Goal: Transaction & Acquisition: Purchase product/service

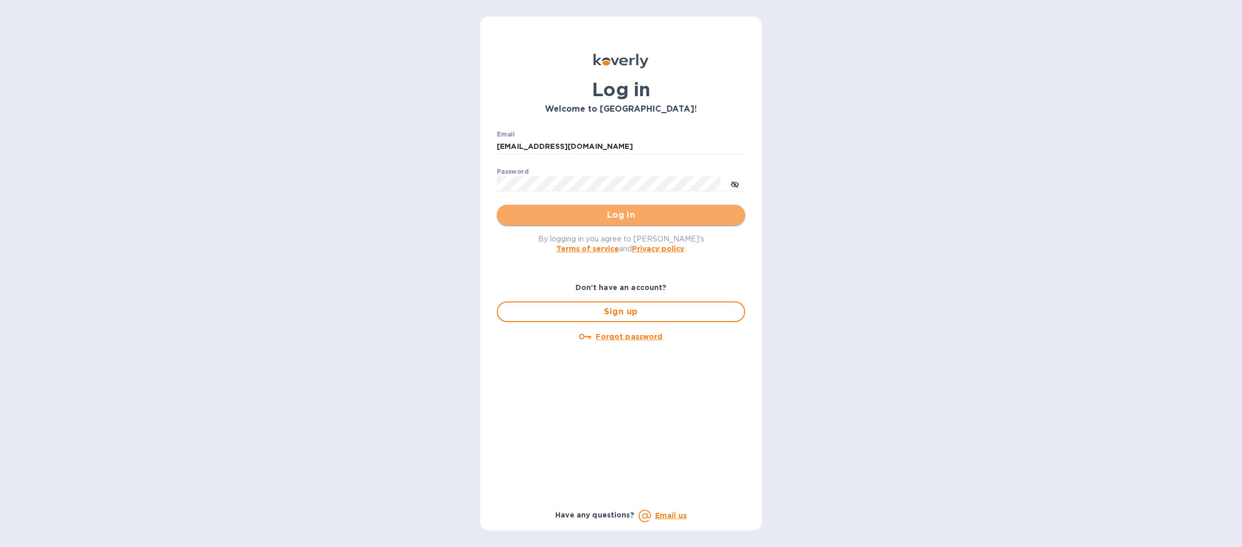
click at [599, 212] on span "Log in" at bounding box center [621, 215] width 232 height 12
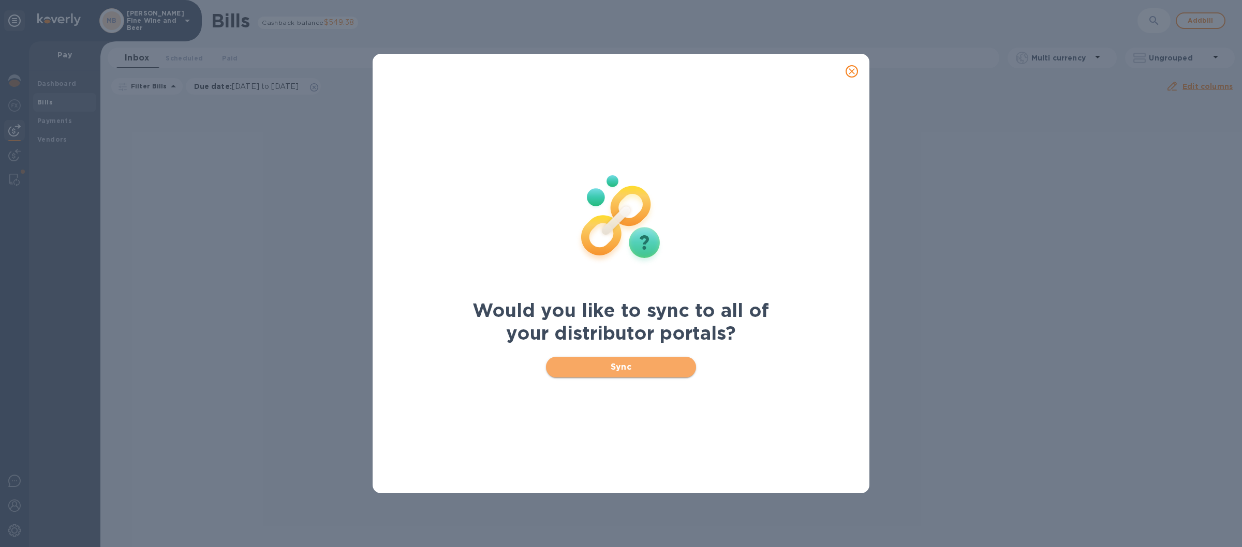
click at [585, 366] on span "Sync" at bounding box center [621, 367] width 134 height 12
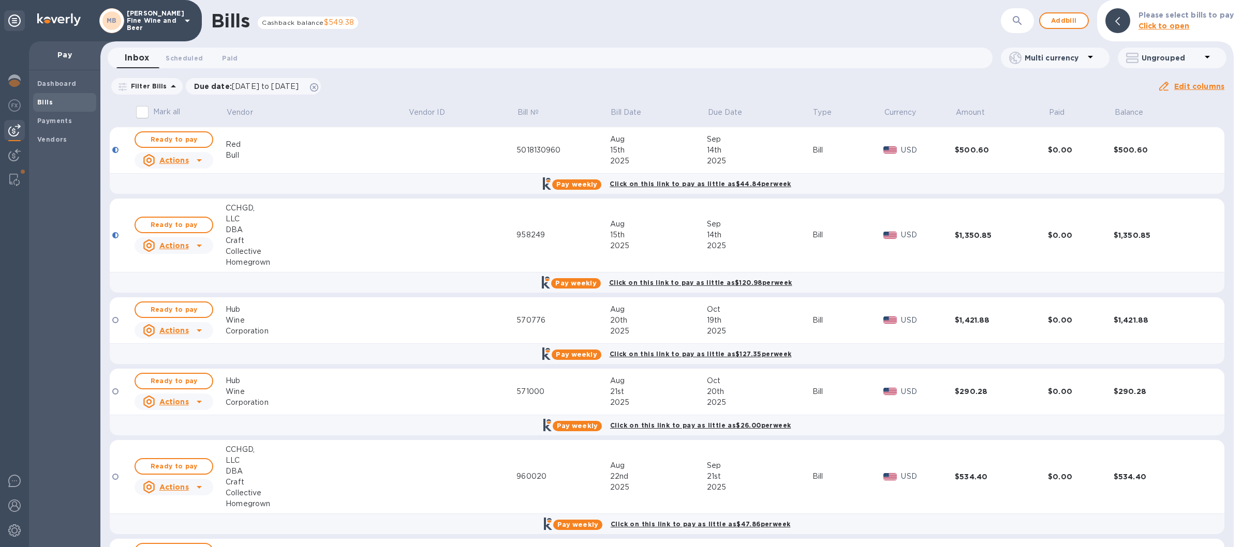
click at [183, 15] on icon at bounding box center [187, 20] width 12 height 12
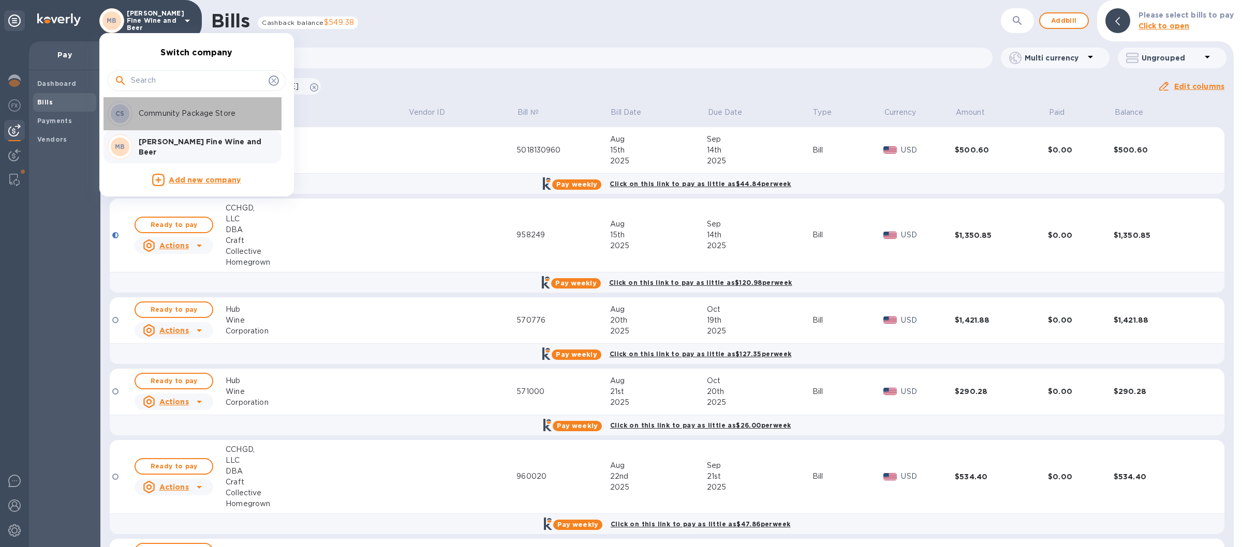
click at [173, 113] on p "Community Package Store" at bounding box center [204, 113] width 130 height 11
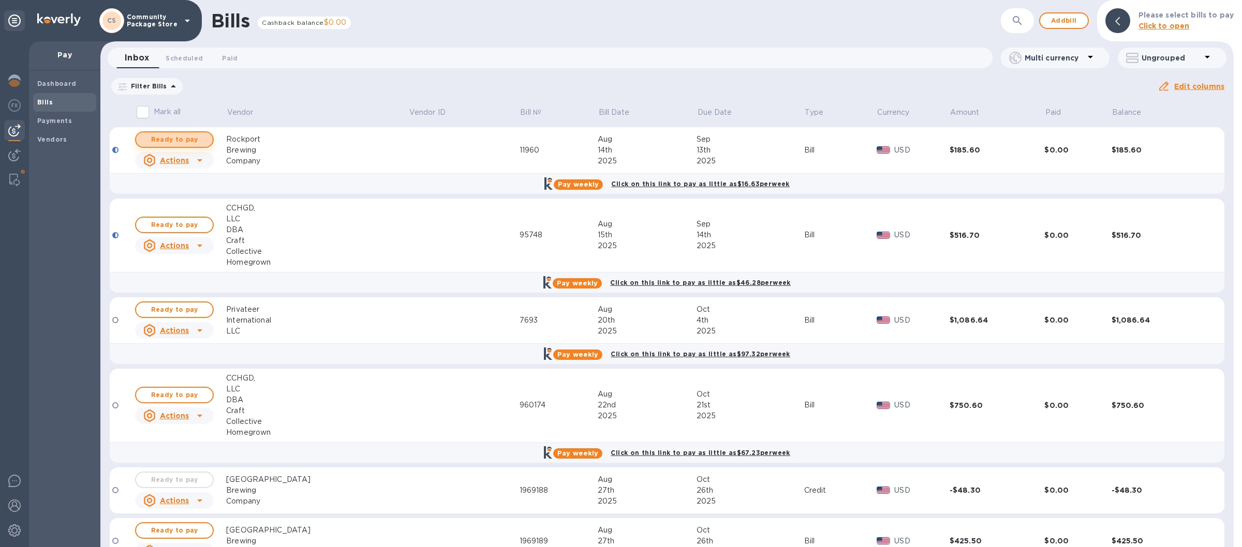
click at [185, 139] on span "Ready to pay" at bounding box center [174, 140] width 60 height 12
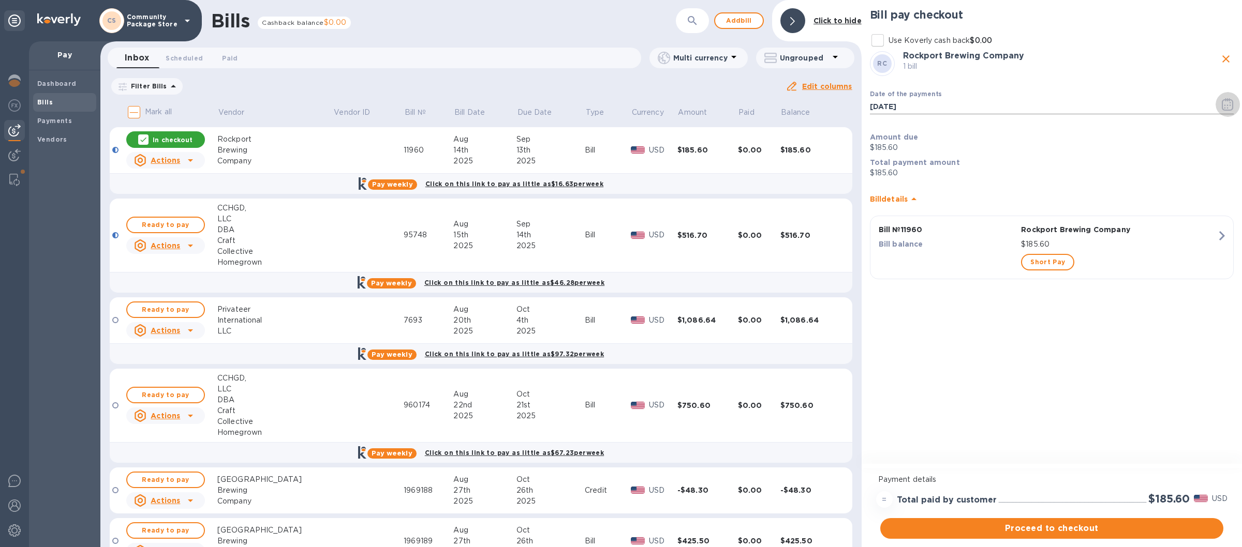
click at [1223, 103] on icon "button" at bounding box center [1228, 104] width 12 height 12
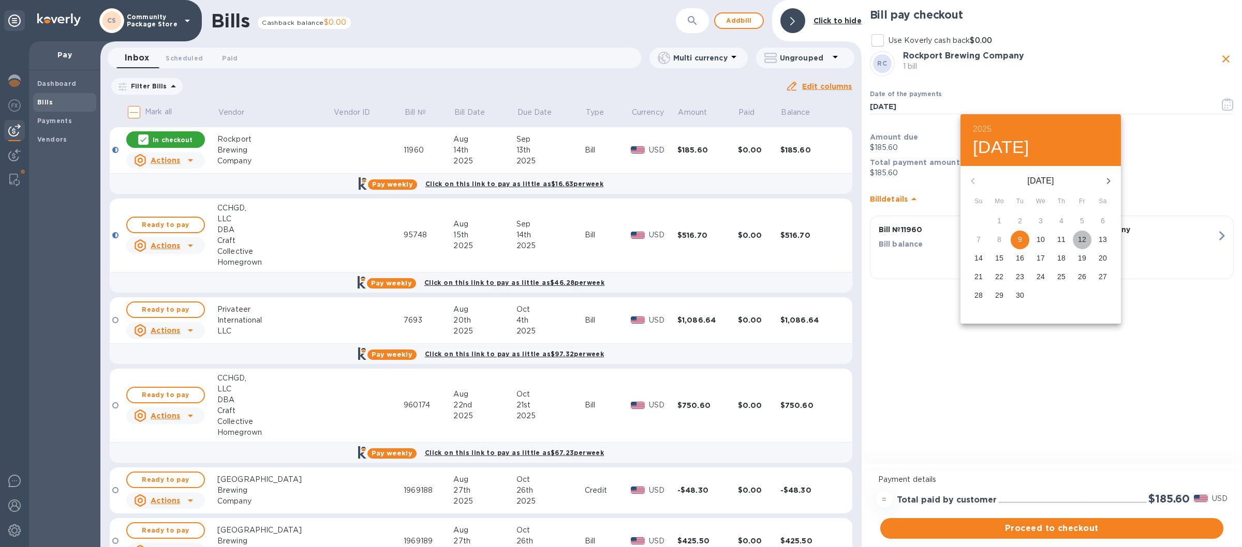
click at [1082, 241] on p "12" at bounding box center [1082, 239] width 8 height 10
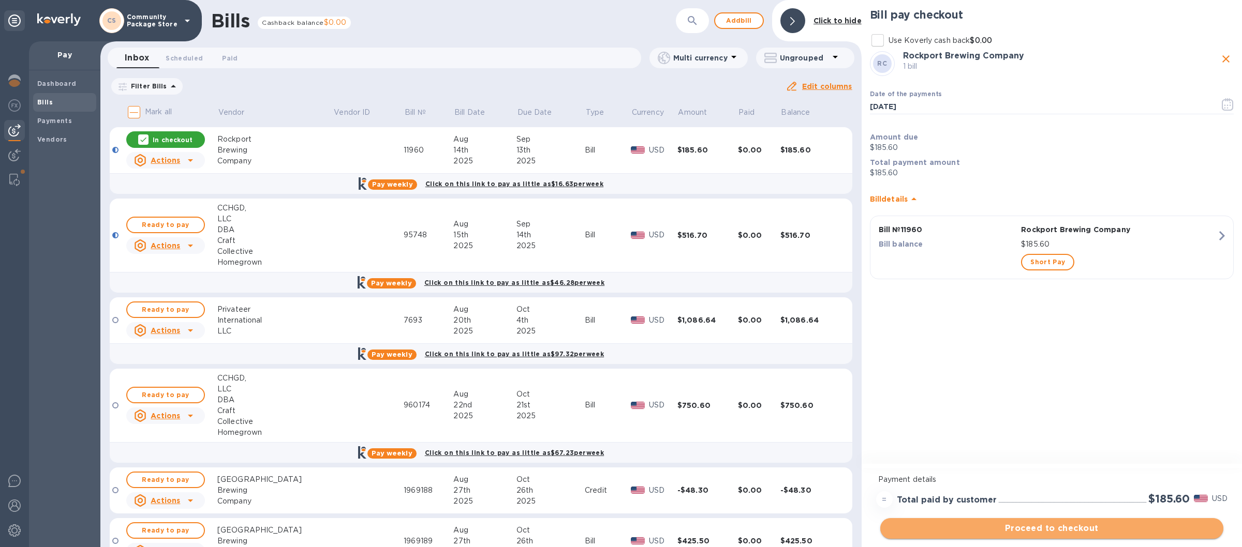
click at [1059, 523] on span "Proceed to checkout" at bounding box center [1052, 529] width 327 height 12
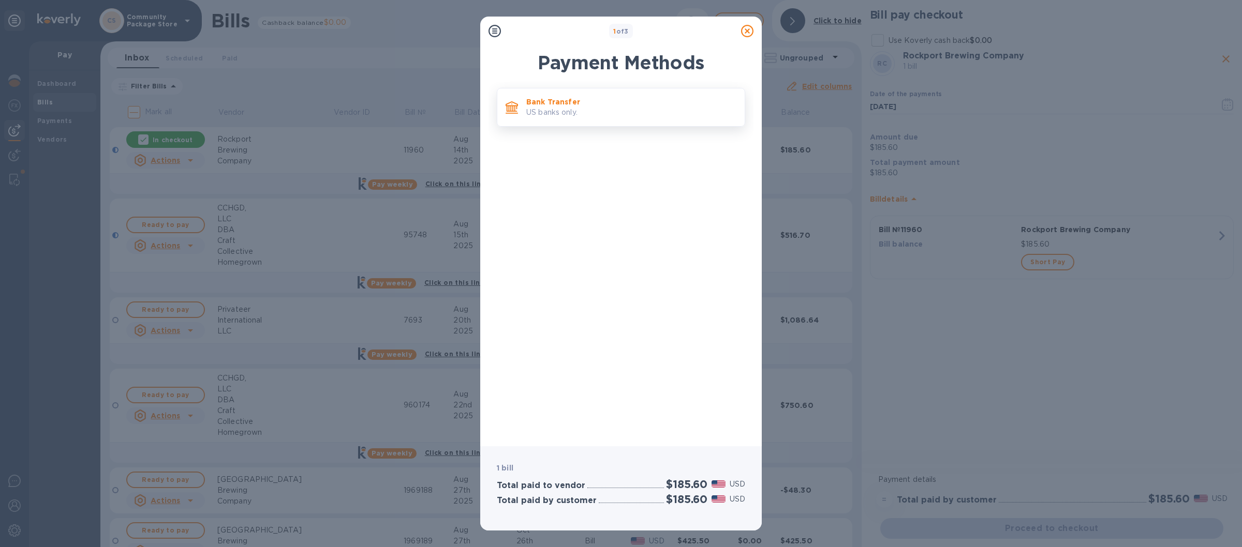
click at [639, 106] on p "Bank Transfer" at bounding box center [631, 102] width 210 height 10
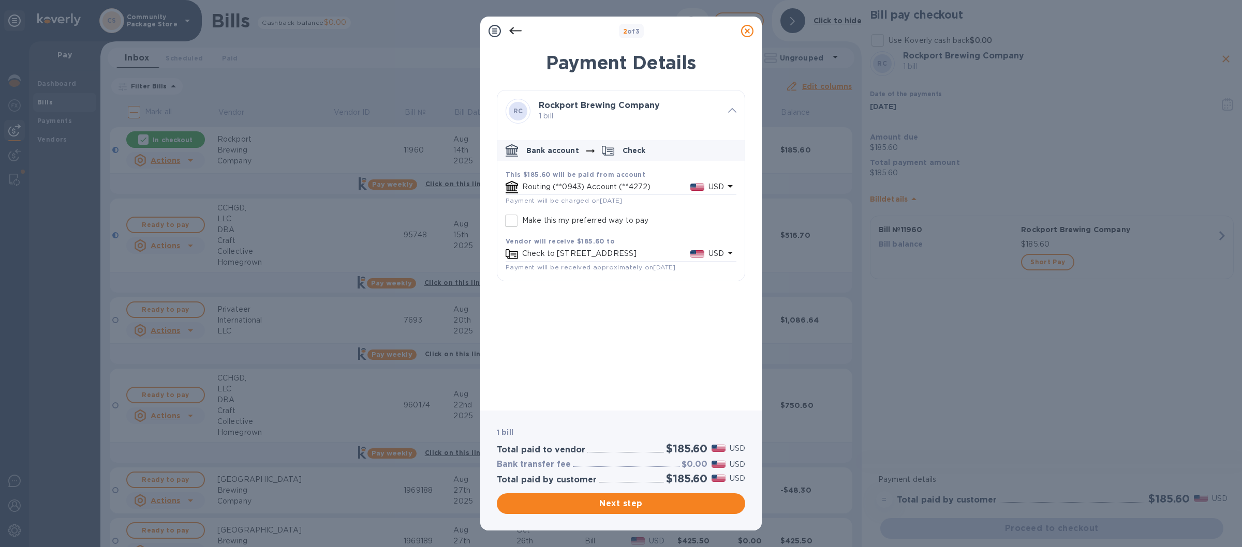
click at [756, 29] on div at bounding box center [747, 31] width 21 height 21
click at [745, 27] on icon at bounding box center [747, 31] width 12 height 12
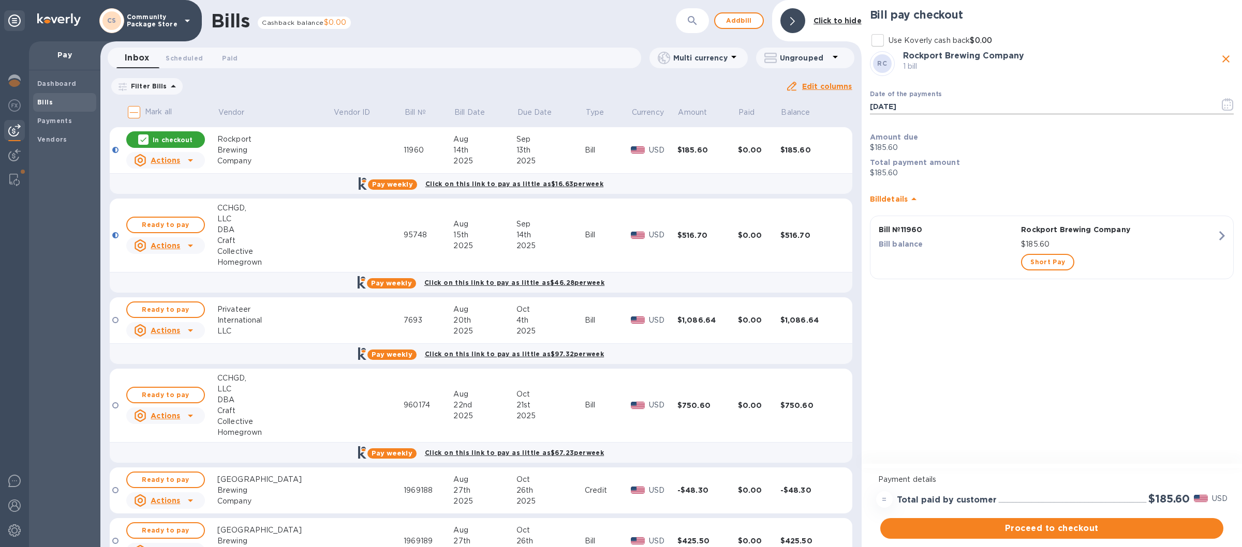
click at [1226, 104] on icon "button" at bounding box center [1228, 104] width 12 height 12
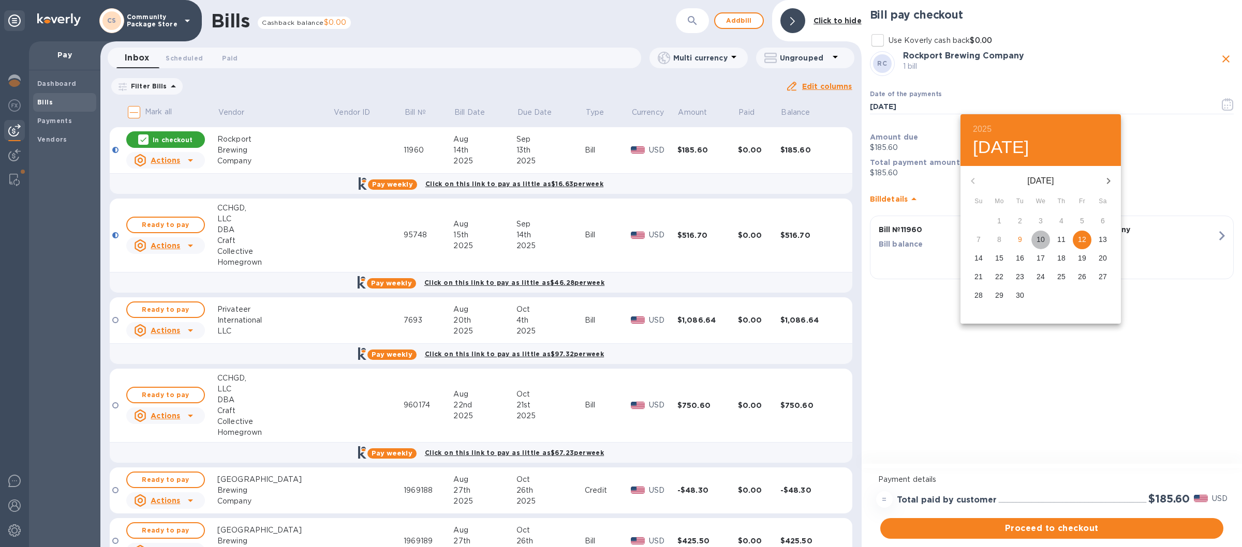
click at [1040, 239] on p "10" at bounding box center [1041, 239] width 8 height 10
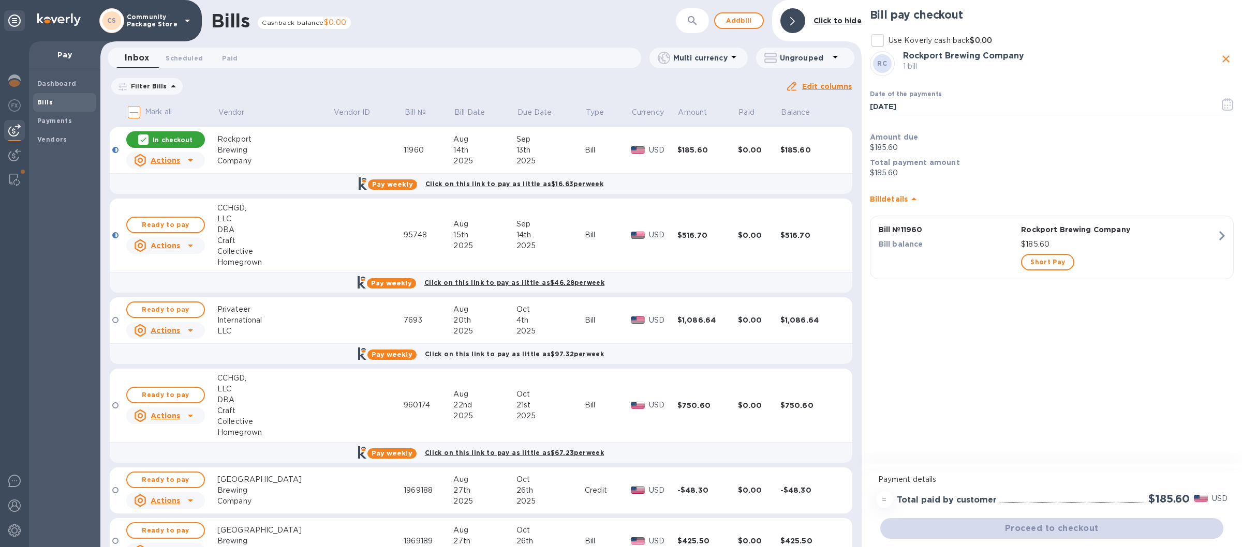
type input "[DATE]"
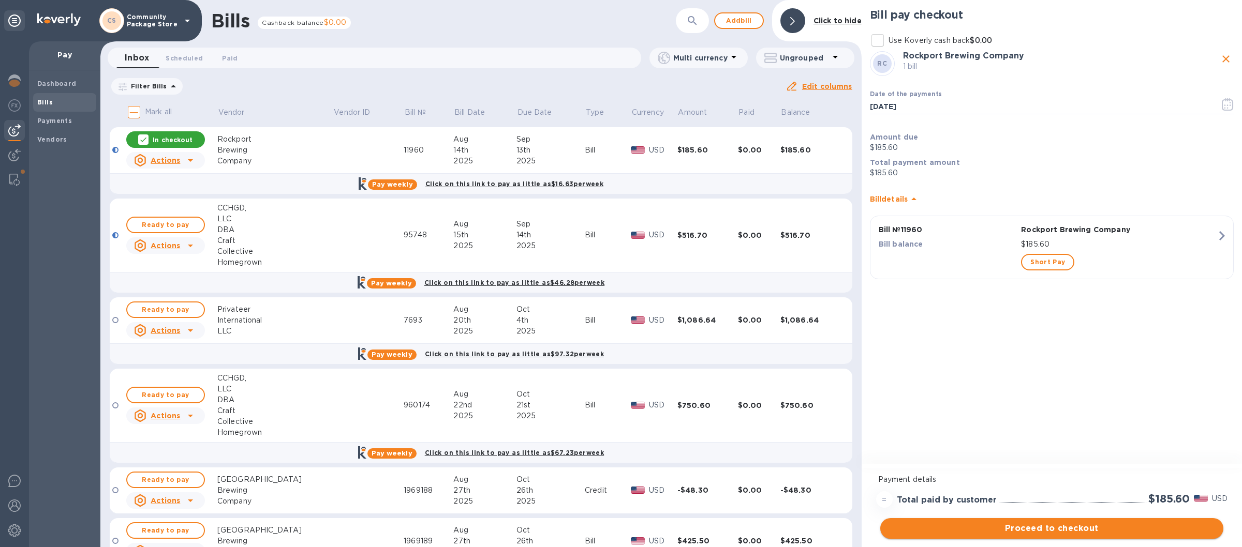
click at [1014, 526] on span "Proceed to checkout" at bounding box center [1052, 529] width 327 height 12
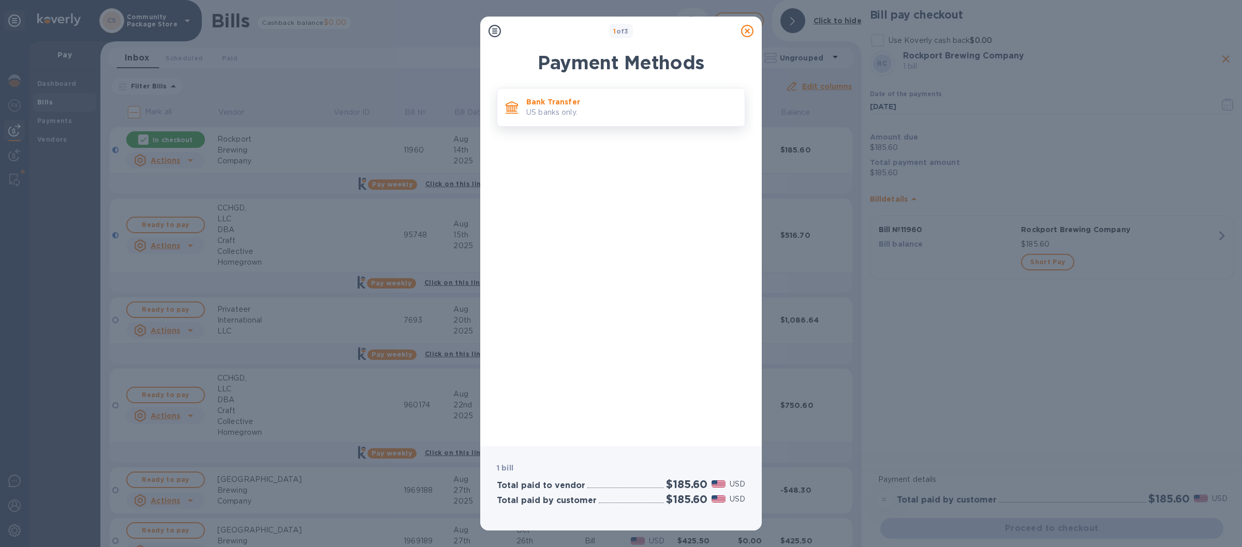
click at [655, 116] on p "US banks only." at bounding box center [631, 112] width 210 height 11
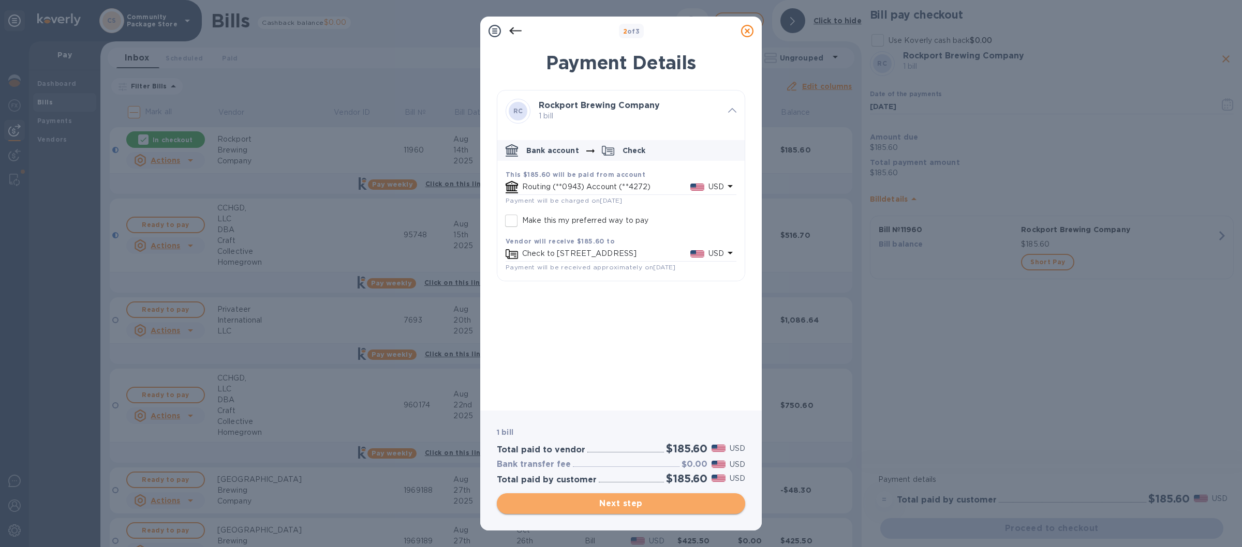
click at [623, 498] on span "Next step" at bounding box center [621, 504] width 232 height 12
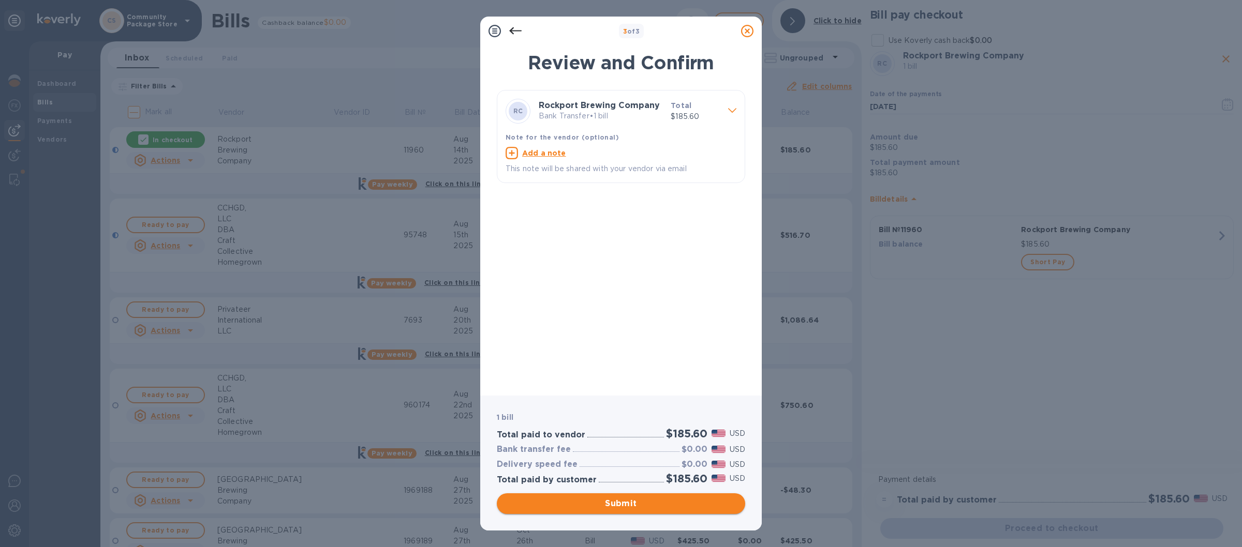
click at [610, 506] on span "Submit" at bounding box center [621, 504] width 232 height 12
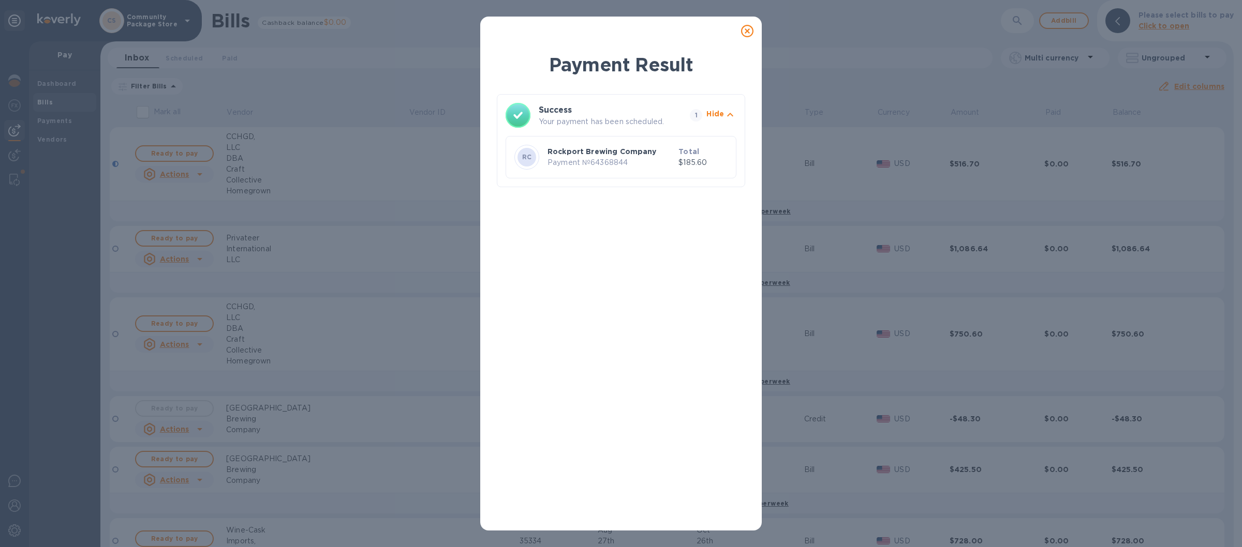
click at [749, 25] on icon at bounding box center [747, 31] width 12 height 12
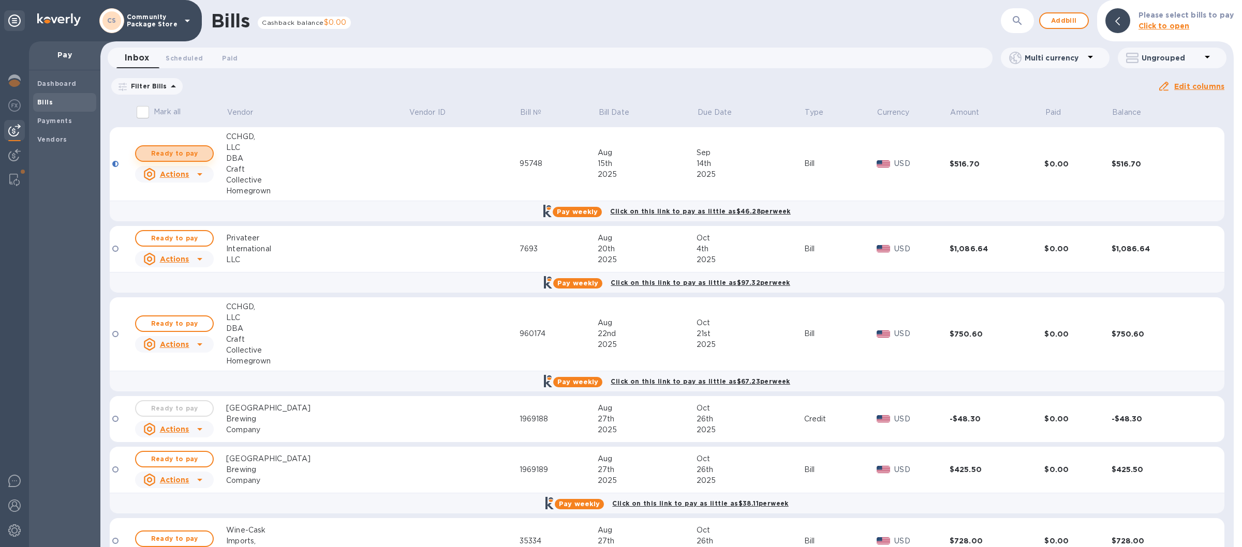
click at [170, 147] on button "Ready to pay" at bounding box center [174, 153] width 79 height 17
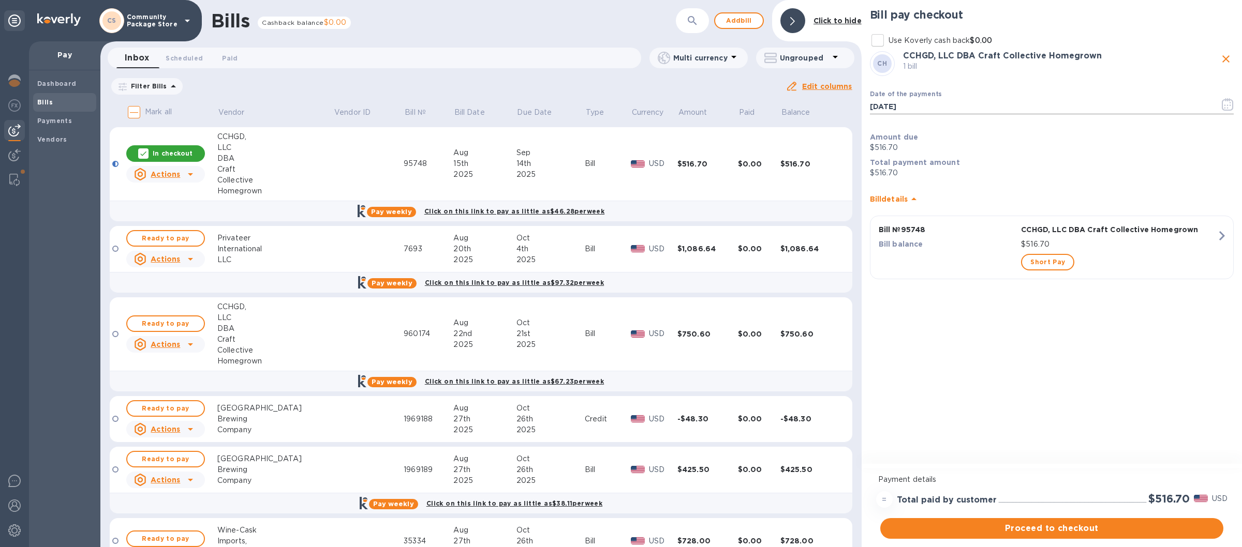
click at [1231, 106] on icon "button" at bounding box center [1231, 106] width 2 height 2
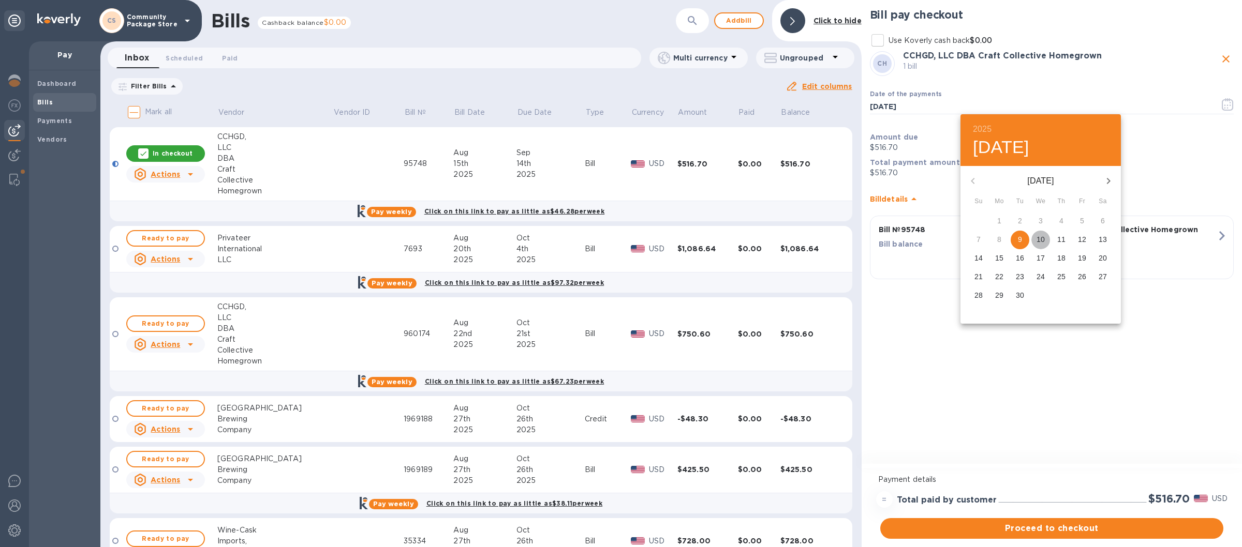
click at [1044, 238] on p "10" at bounding box center [1041, 239] width 8 height 10
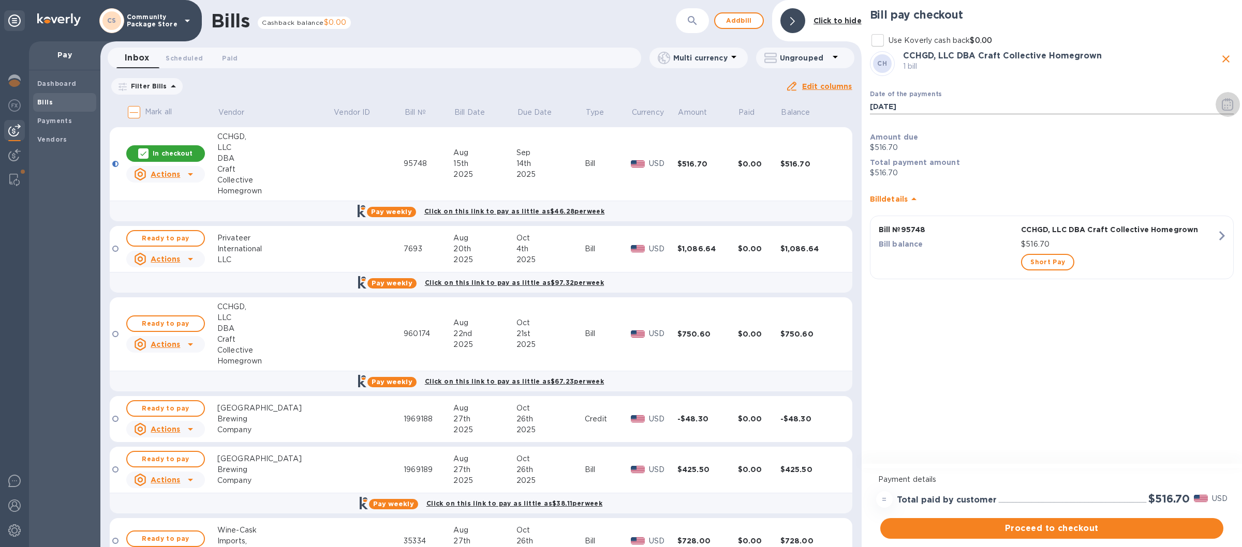
click at [1226, 102] on icon "button" at bounding box center [1228, 104] width 12 height 12
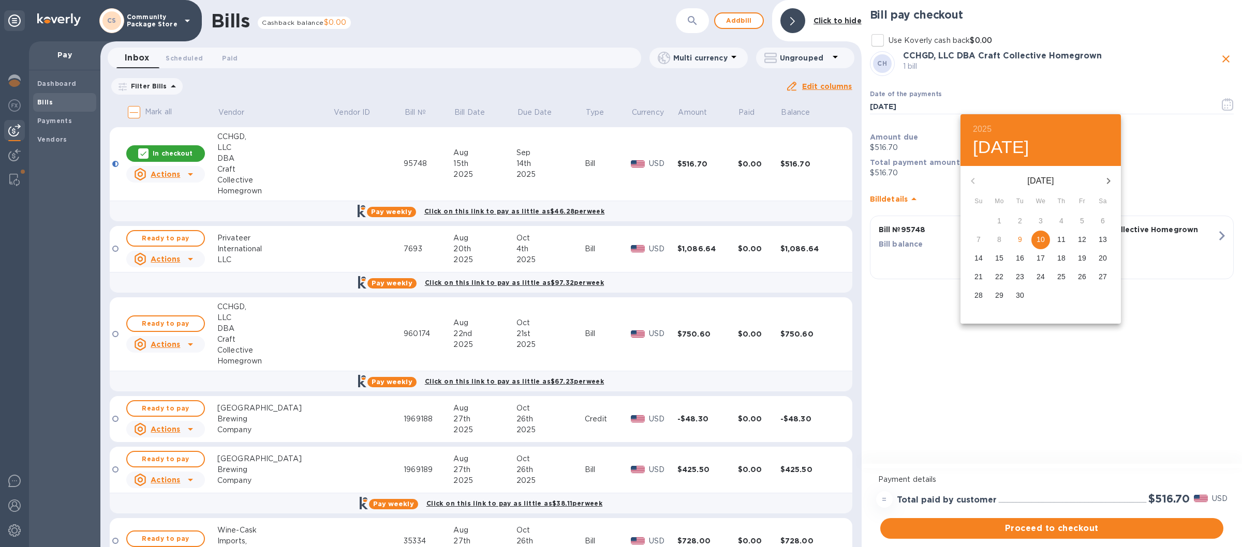
click at [1195, 158] on div at bounding box center [621, 273] width 1242 height 547
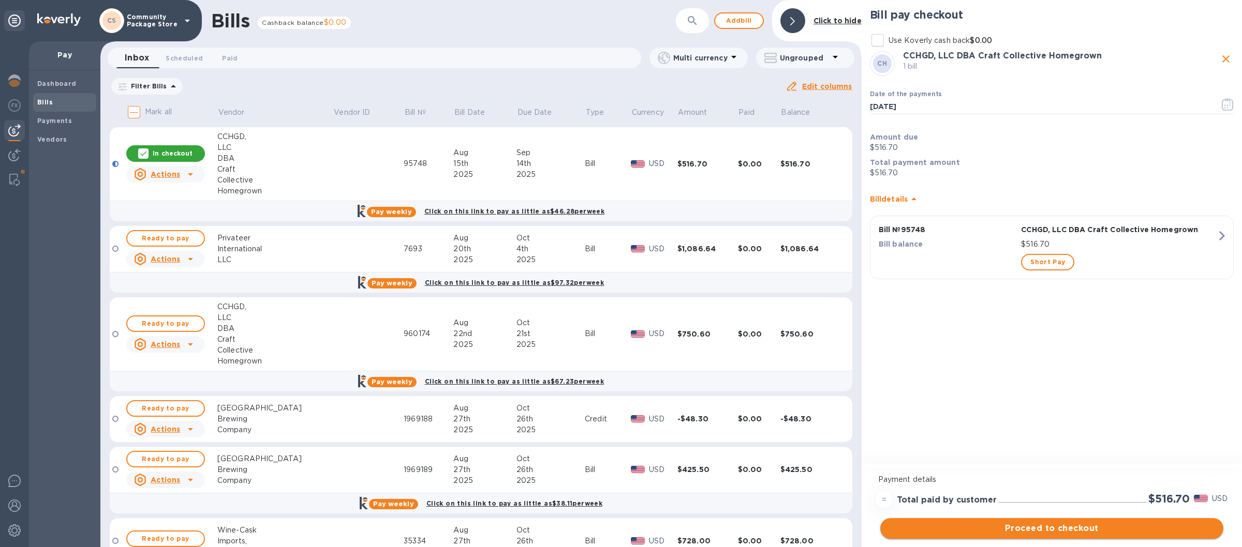
click at [1058, 529] on span "Proceed to checkout" at bounding box center [1052, 529] width 327 height 12
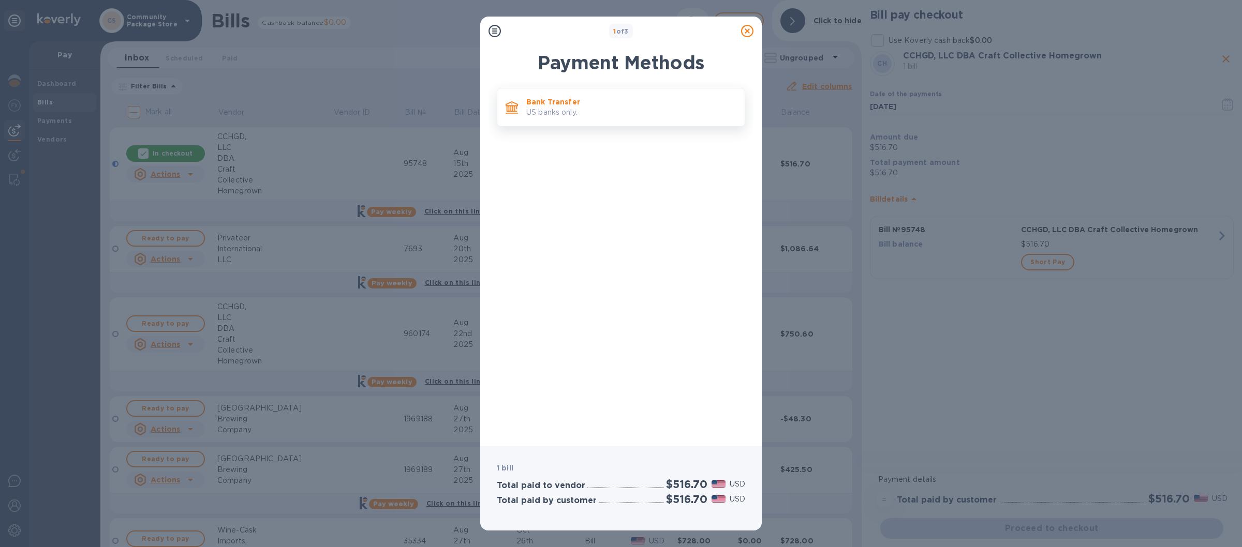
click at [601, 112] on p "US banks only." at bounding box center [631, 112] width 210 height 11
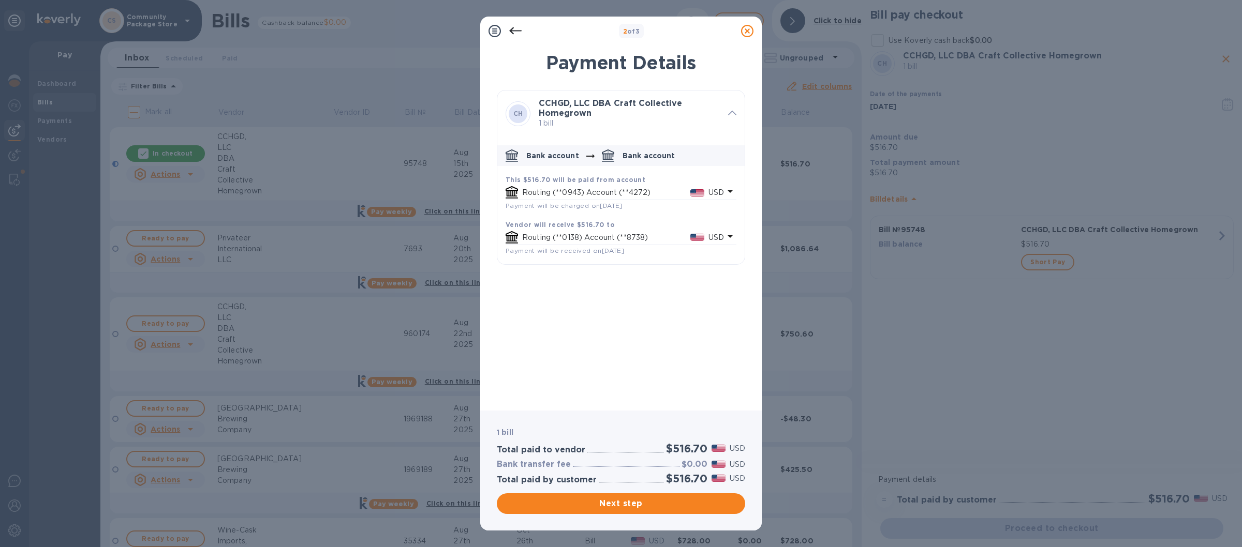
click at [748, 33] on icon at bounding box center [747, 31] width 12 height 12
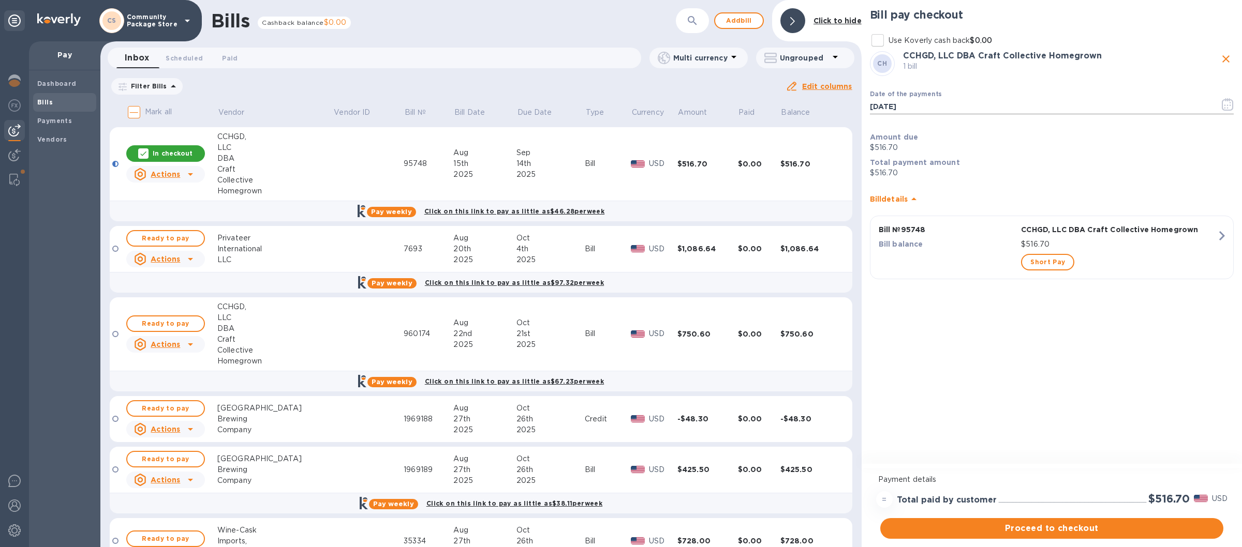
click at [1226, 105] on icon "button" at bounding box center [1228, 104] width 12 height 12
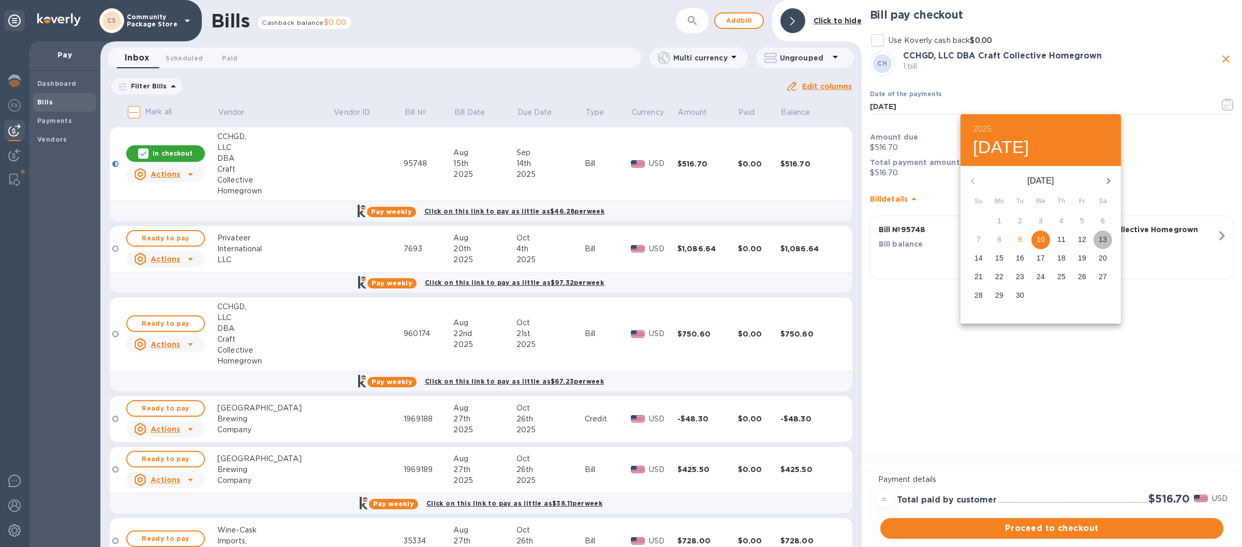
click at [1102, 239] on p "13" at bounding box center [1103, 239] width 8 height 10
type input "[DATE]"
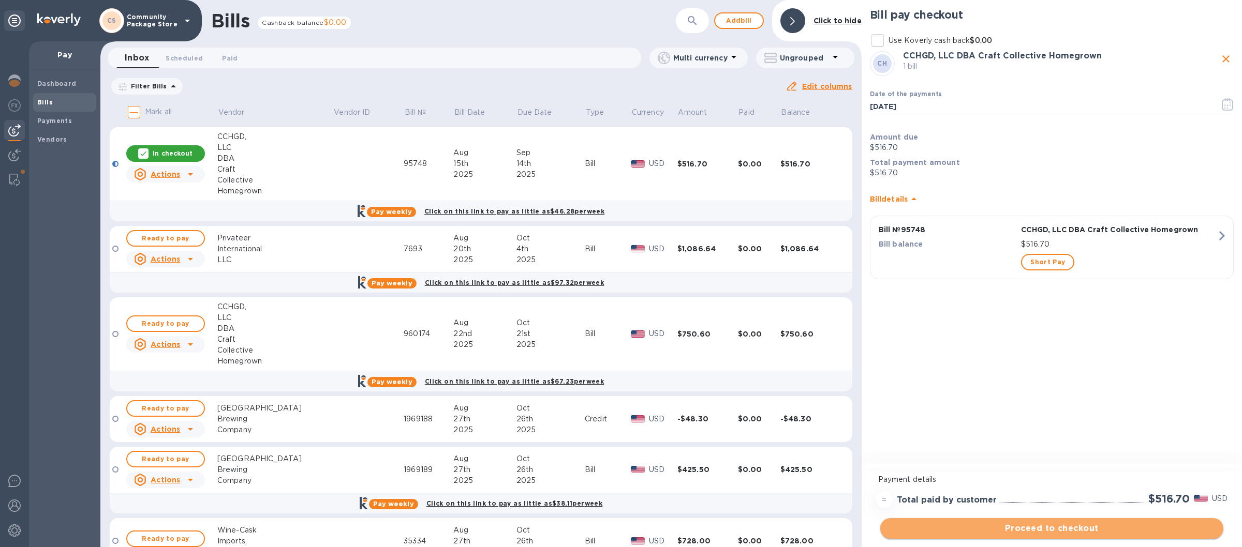
click at [1059, 526] on span "Proceed to checkout" at bounding box center [1052, 529] width 327 height 12
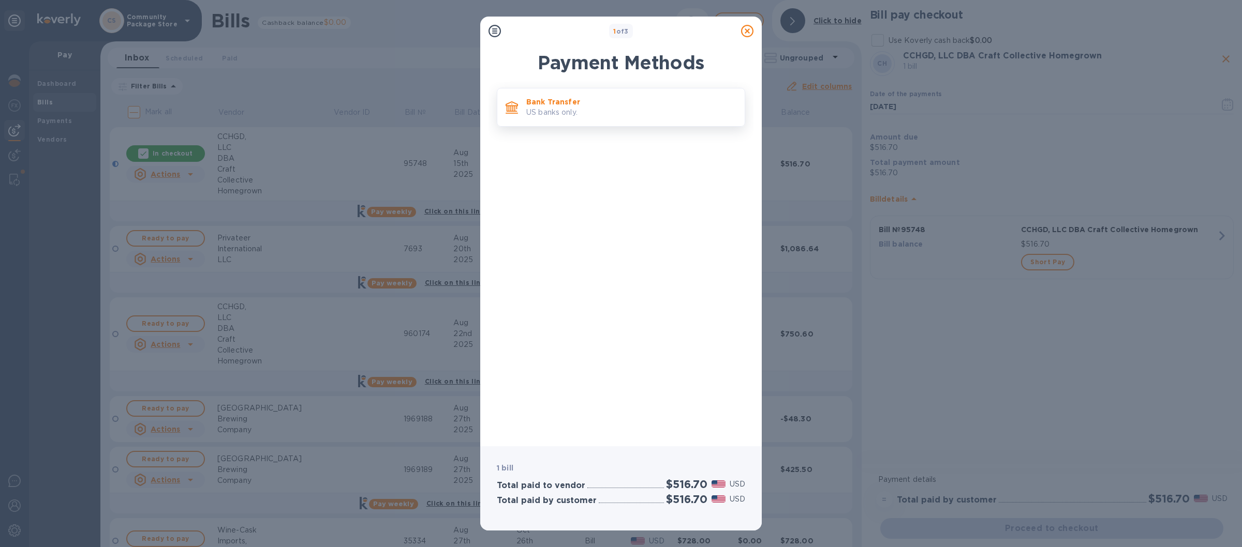
click at [692, 120] on div "Bank Transfer US banks only." at bounding box center [631, 107] width 218 height 29
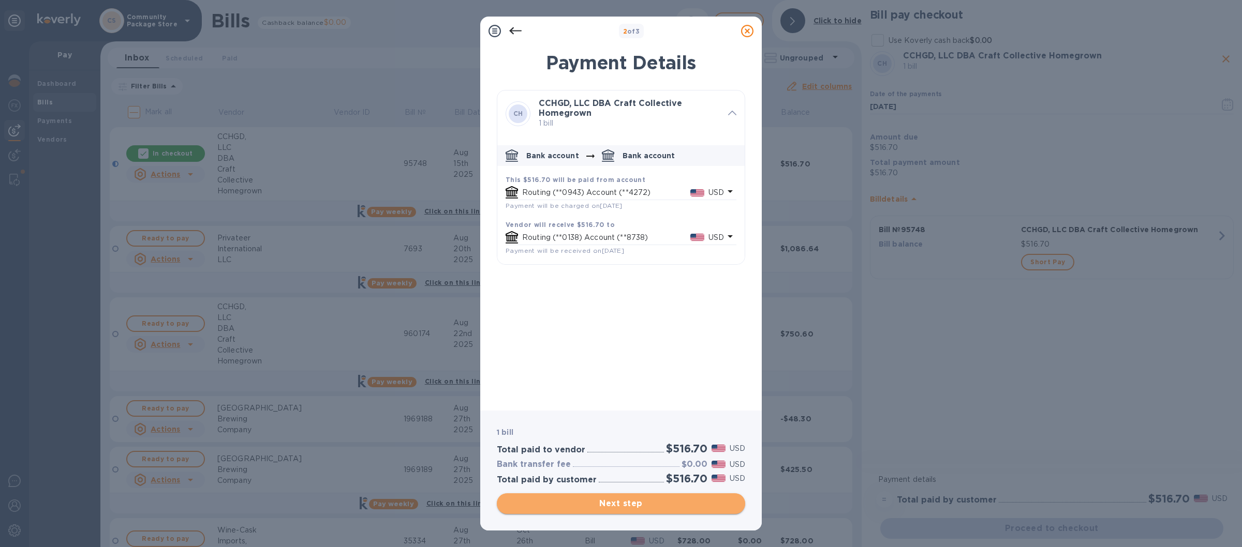
drag, startPoint x: 646, startPoint y: 501, endPoint x: 650, endPoint y: 494, distance: 9.1
click at [650, 494] on button "Next step" at bounding box center [621, 504] width 248 height 21
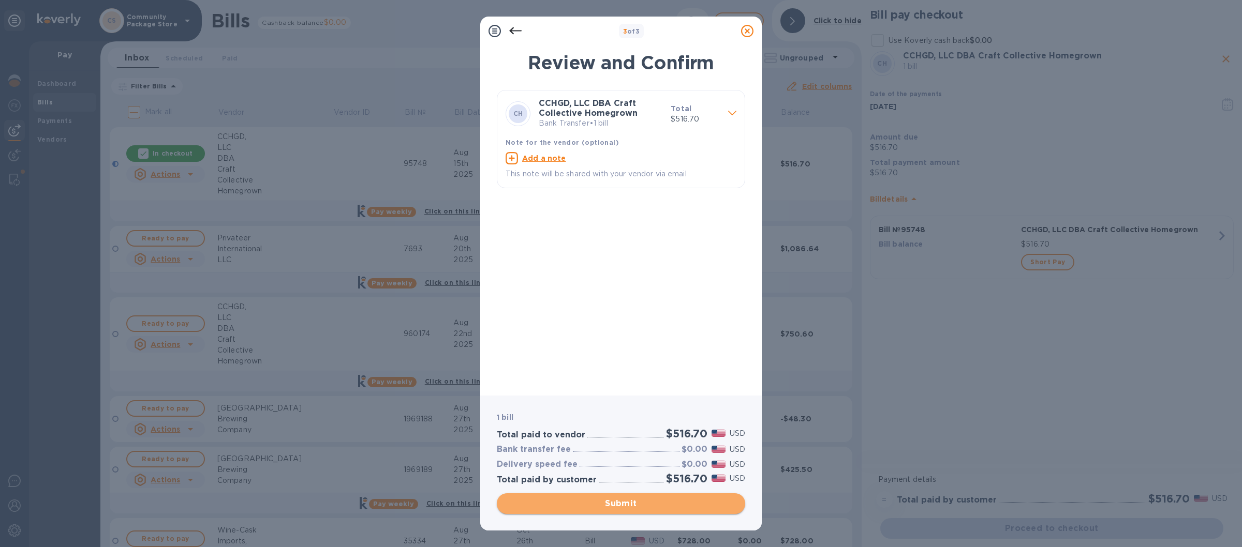
click at [629, 501] on span "Submit" at bounding box center [621, 504] width 232 height 12
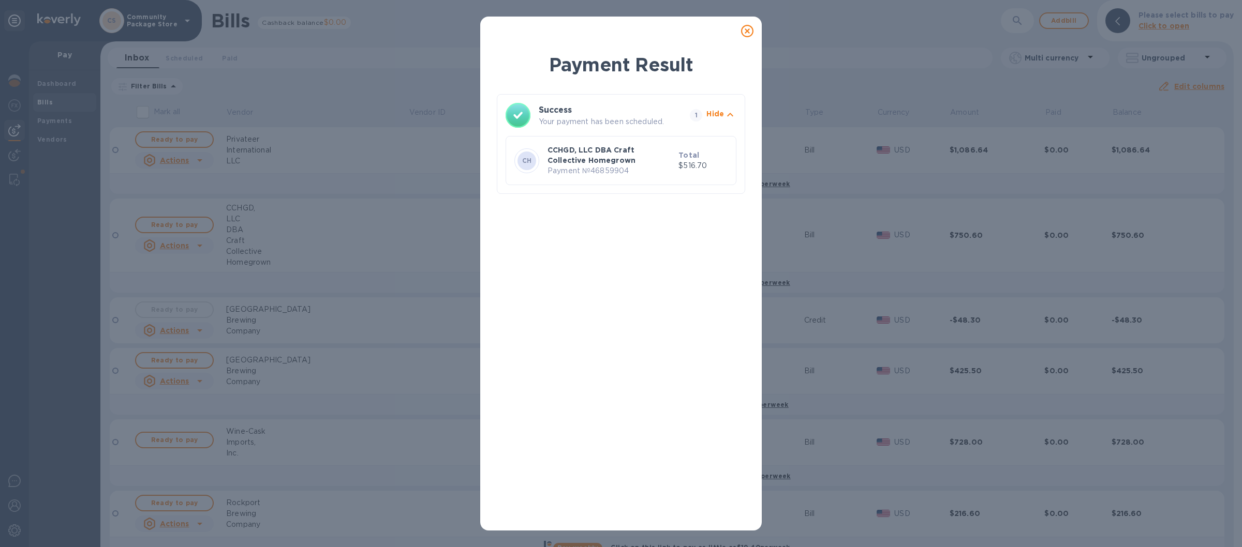
click at [749, 27] on icon at bounding box center [747, 31] width 12 height 12
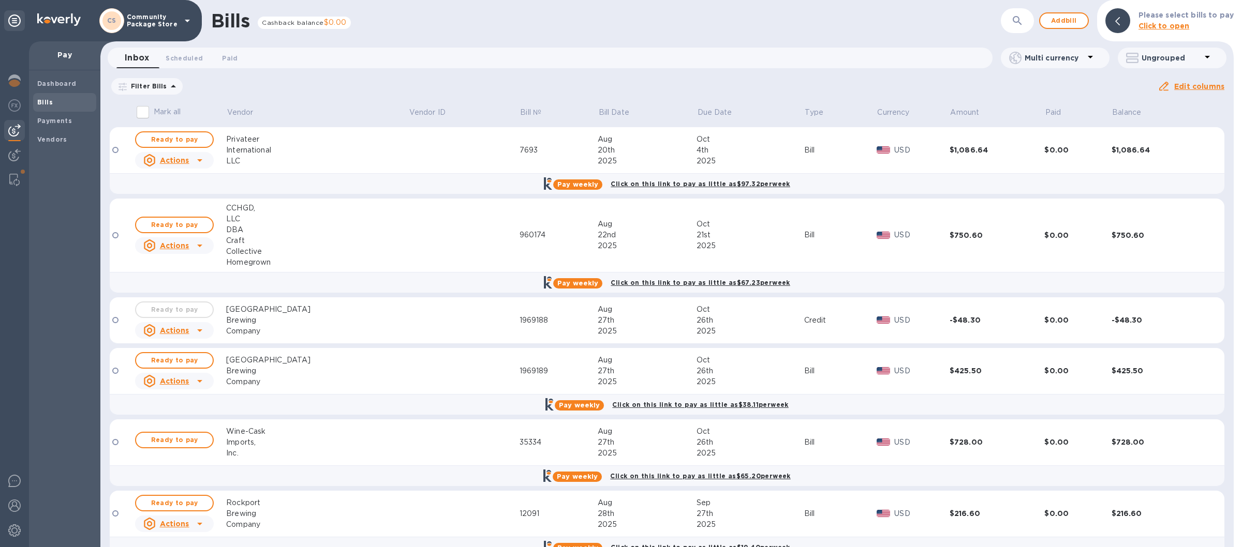
click at [184, 18] on icon at bounding box center [187, 20] width 12 height 12
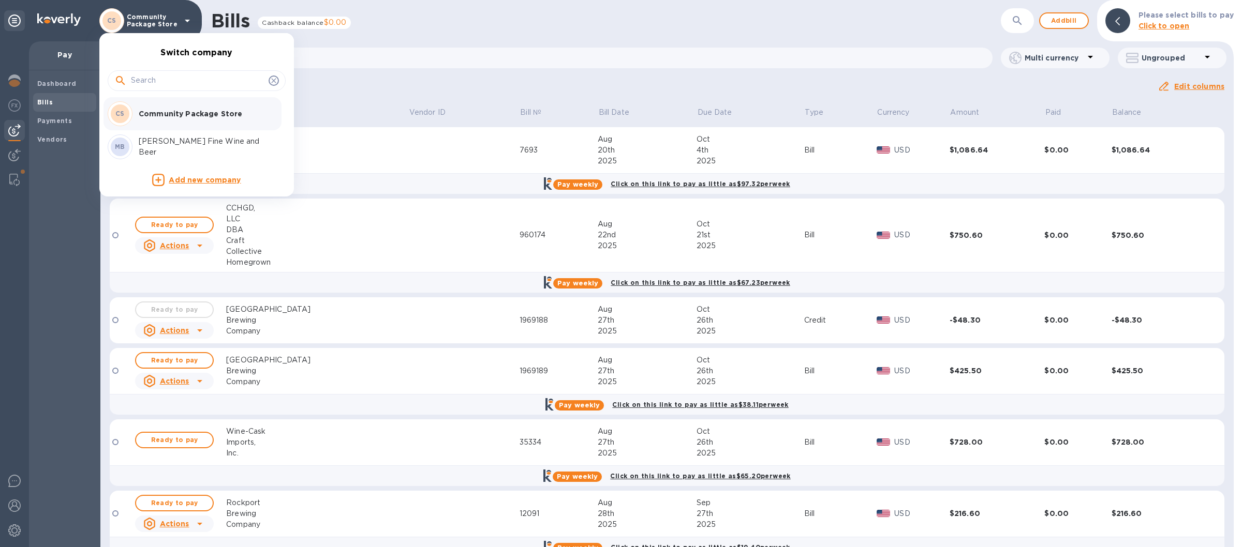
click at [165, 147] on p "[PERSON_NAME] Fine Wine and Beer" at bounding box center [204, 147] width 130 height 22
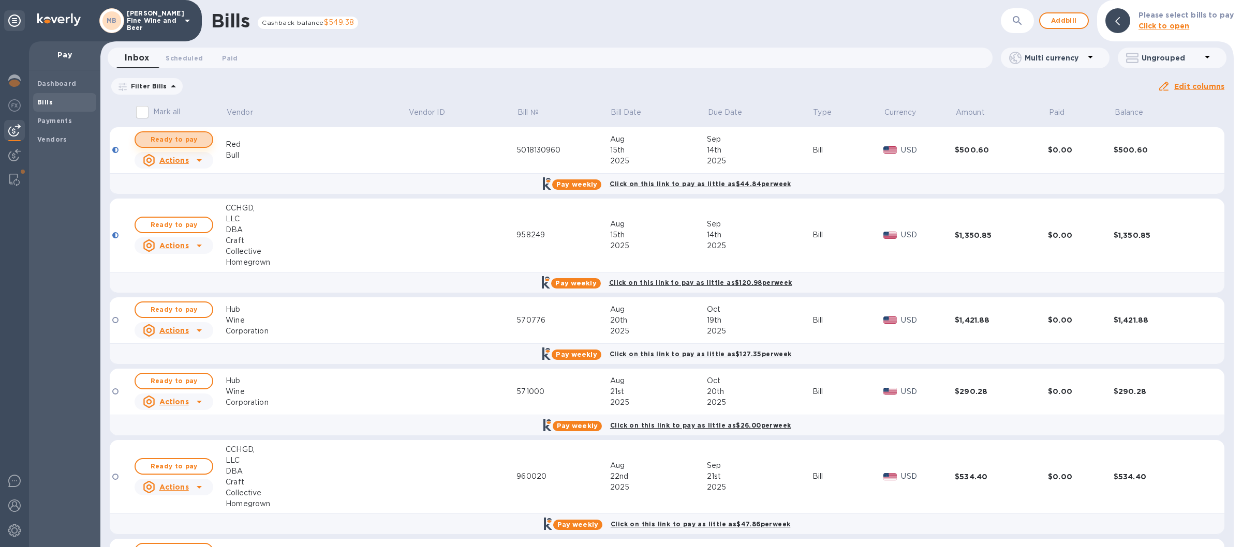
click at [175, 141] on span "Ready to pay" at bounding box center [174, 140] width 60 height 12
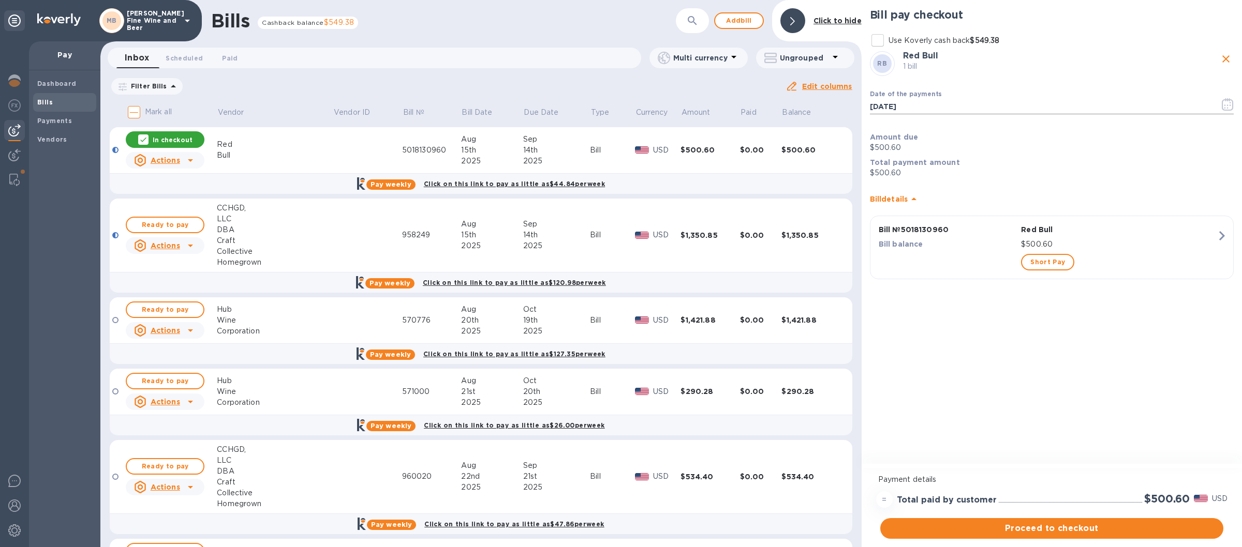
click at [1231, 107] on icon "button" at bounding box center [1228, 104] width 12 height 12
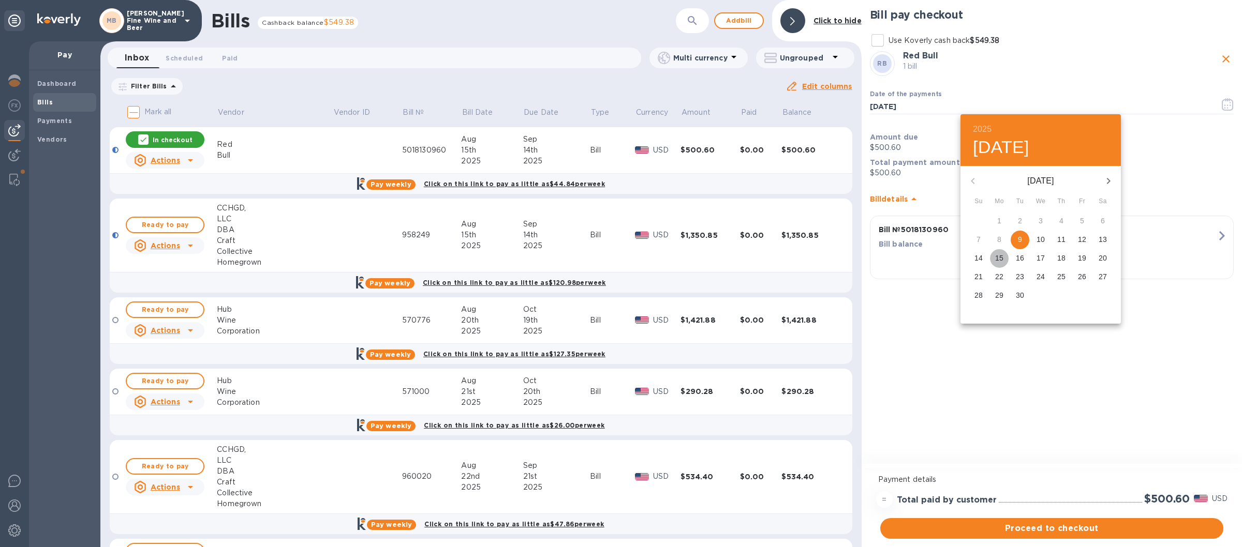
click at [999, 260] on p "15" at bounding box center [999, 258] width 8 height 10
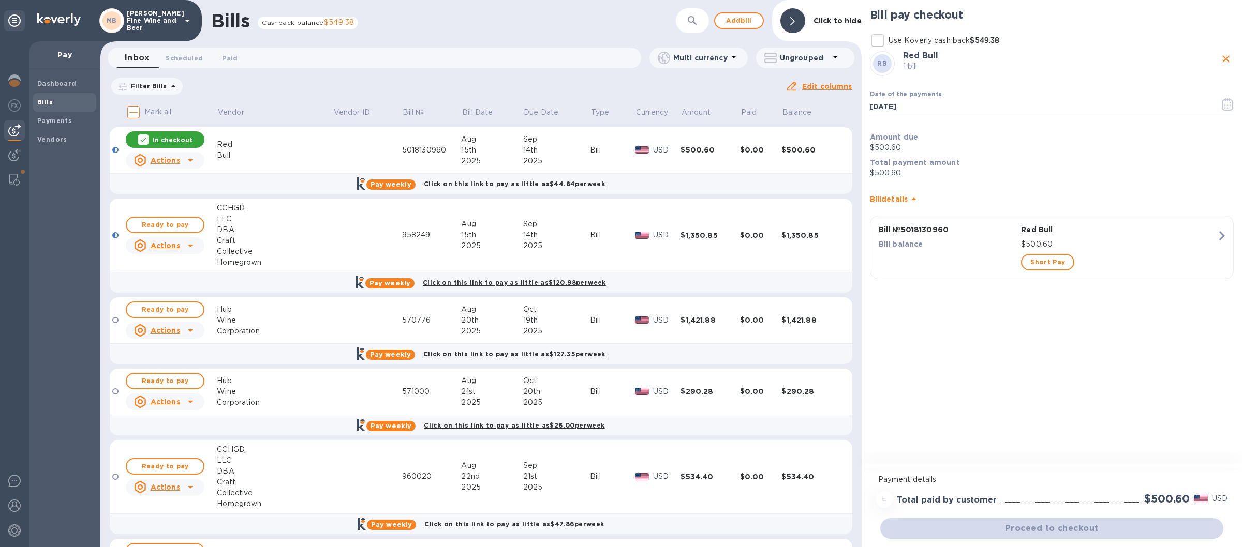
type input "09/15/2025"
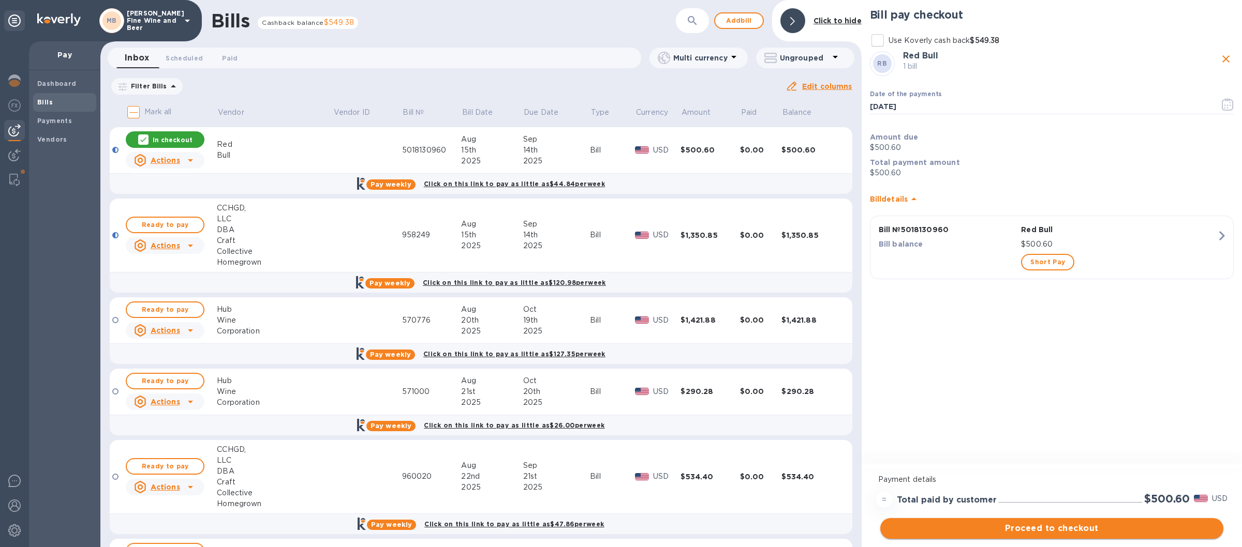
click at [1023, 525] on span "Proceed to checkout" at bounding box center [1052, 529] width 327 height 12
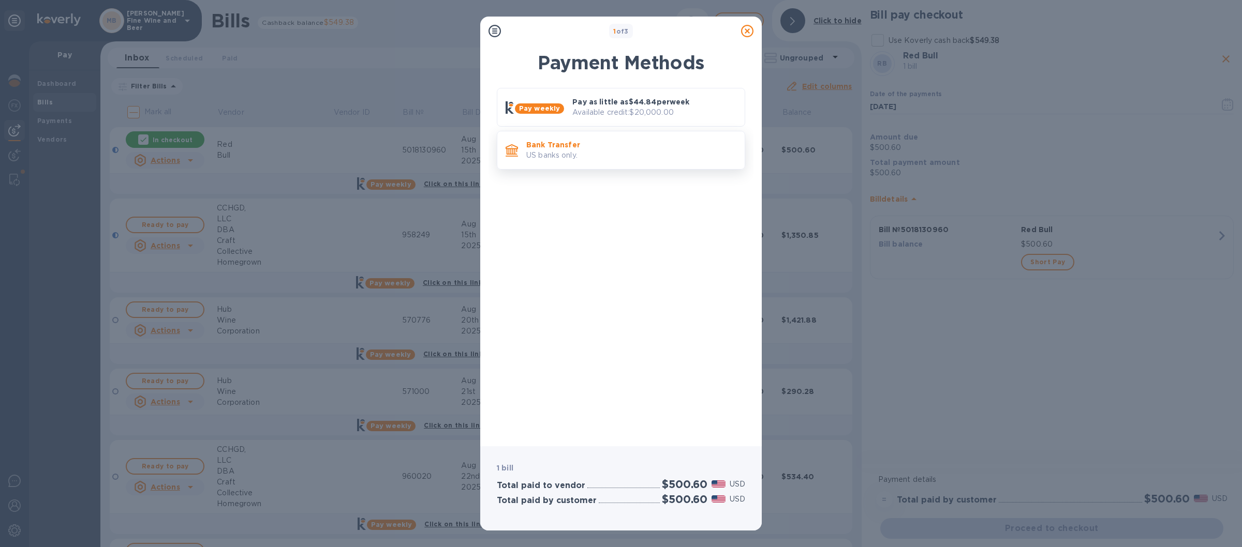
click at [642, 150] on p "Bank Transfer" at bounding box center [631, 145] width 210 height 10
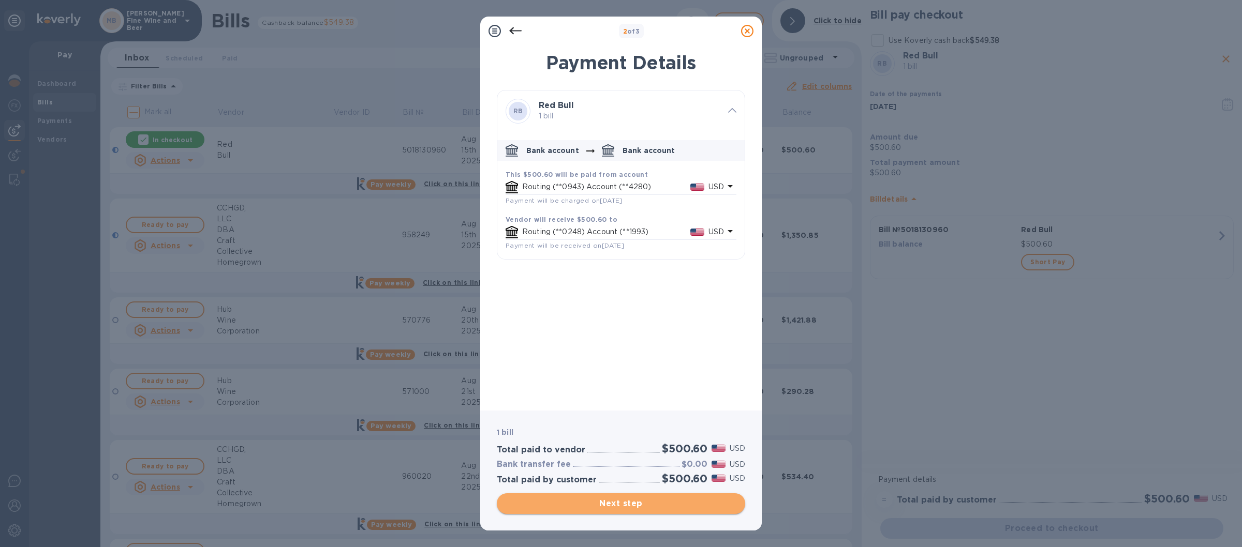
click at [609, 504] on span "Next step" at bounding box center [621, 504] width 232 height 12
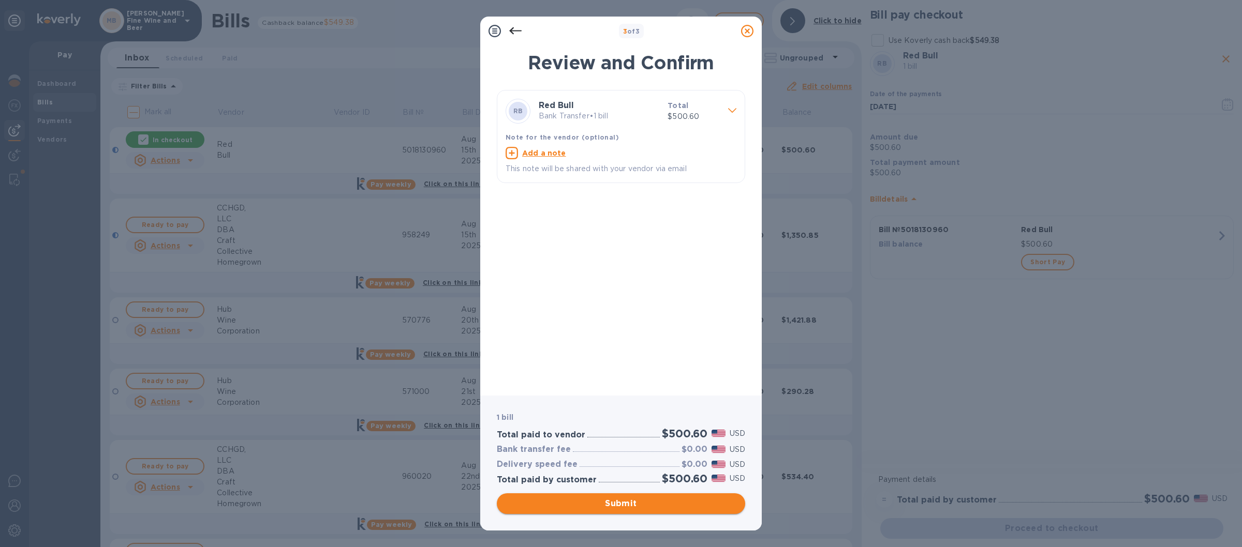
click at [602, 498] on span "Submit" at bounding box center [621, 504] width 232 height 12
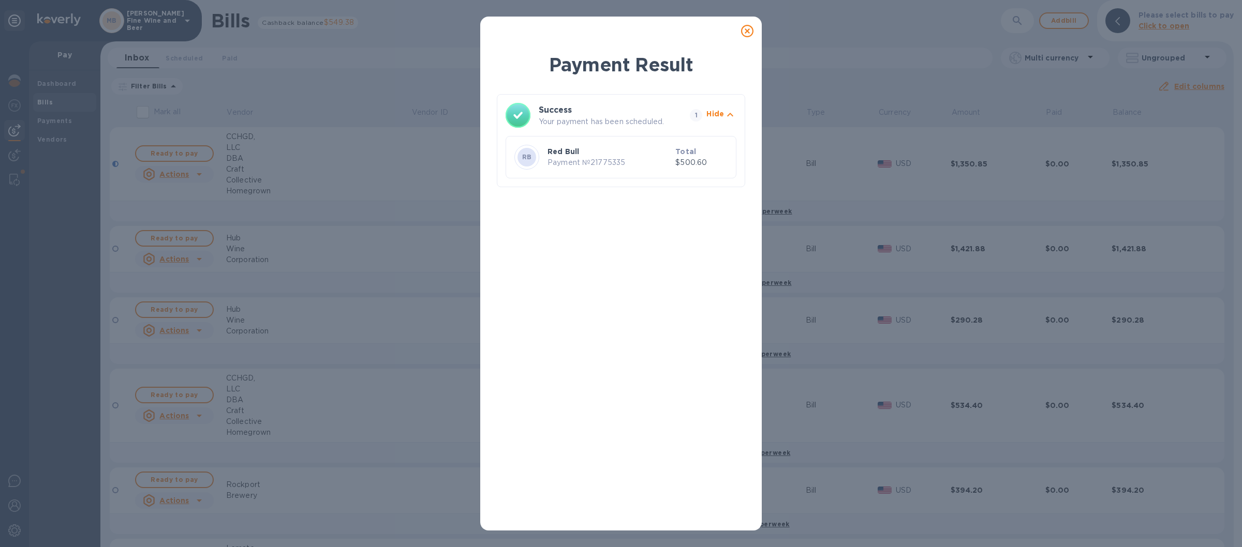
click at [747, 29] on icon at bounding box center [747, 31] width 12 height 12
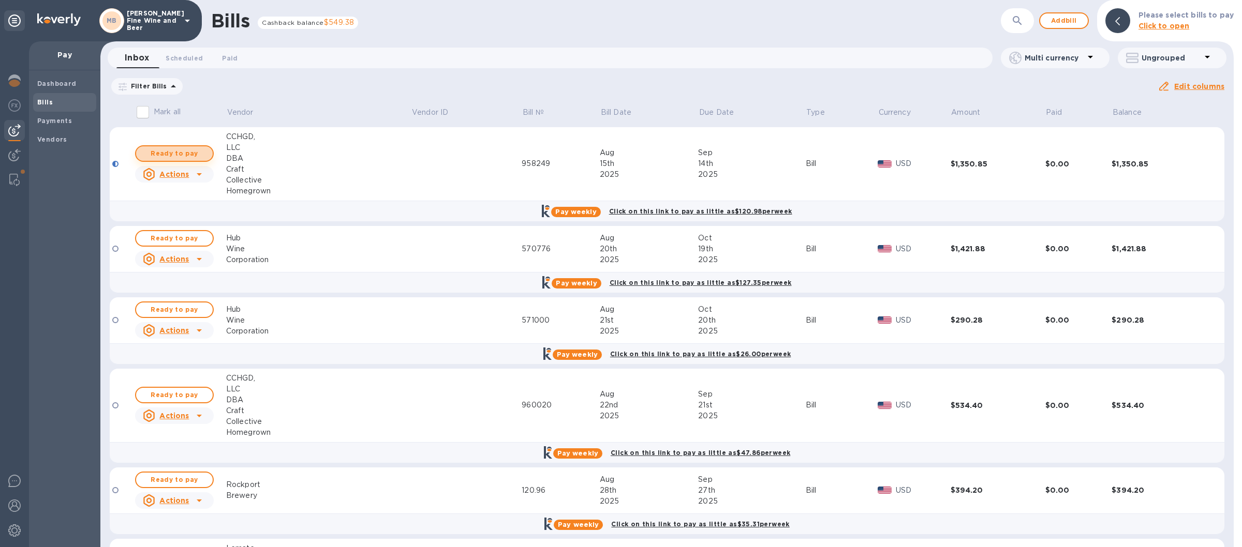
click at [182, 151] on span "Ready to pay" at bounding box center [174, 153] width 60 height 12
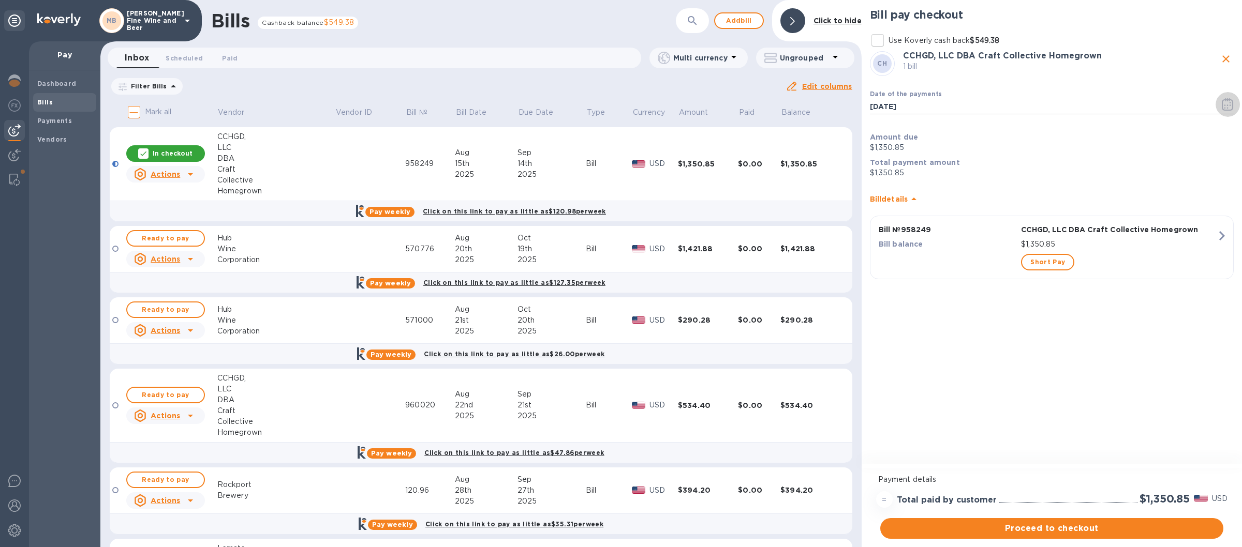
click at [1224, 104] on icon "button" at bounding box center [1228, 104] width 12 height 12
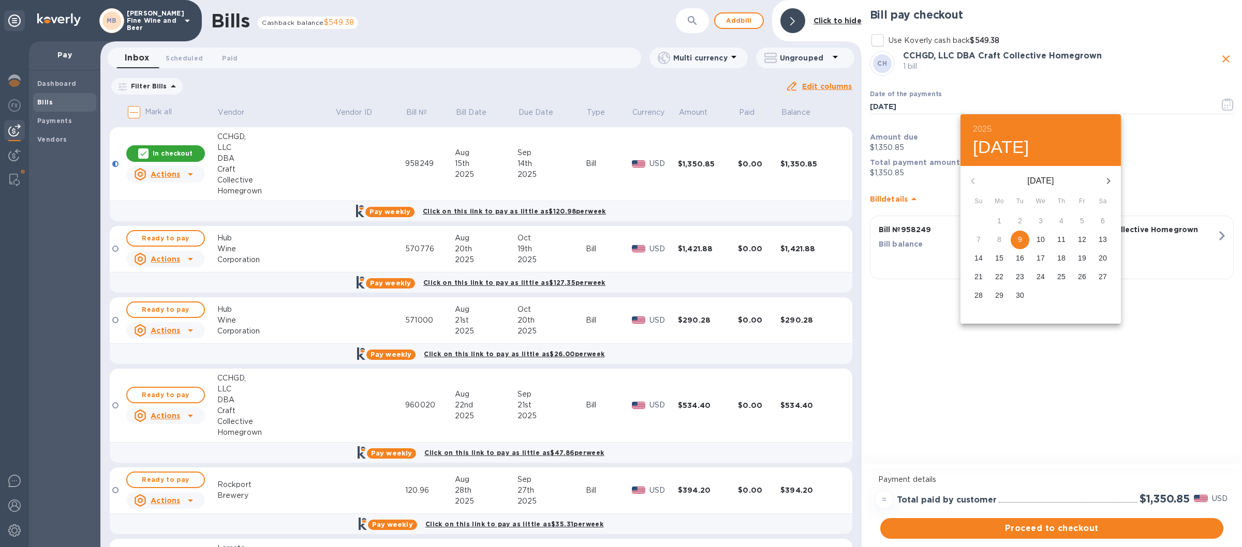
click at [1086, 239] on p "12" at bounding box center [1082, 239] width 8 height 10
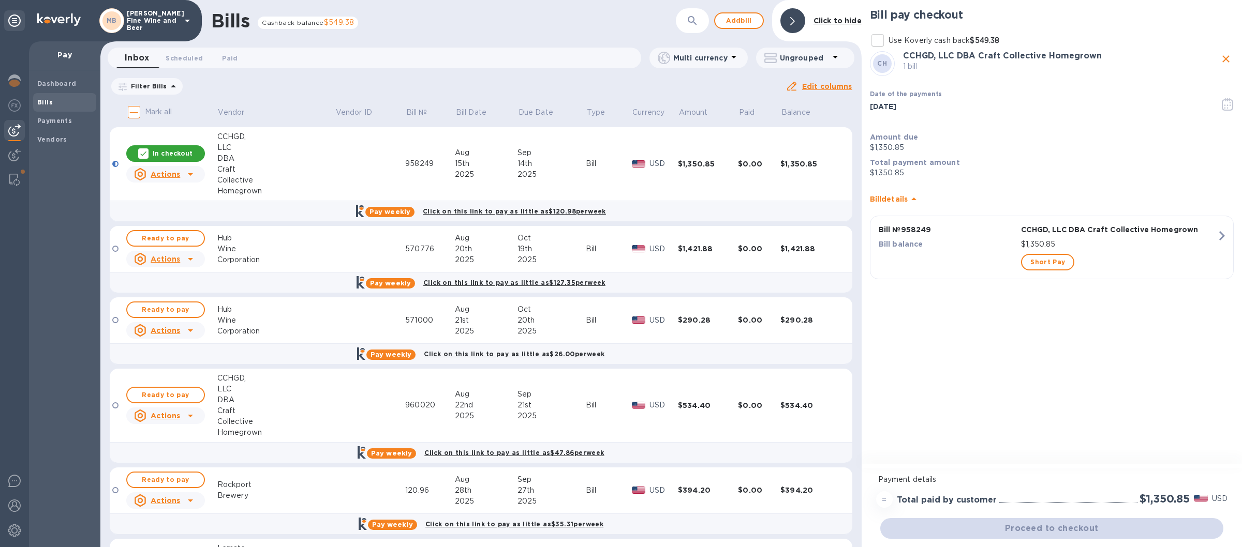
type input "[DATE]"
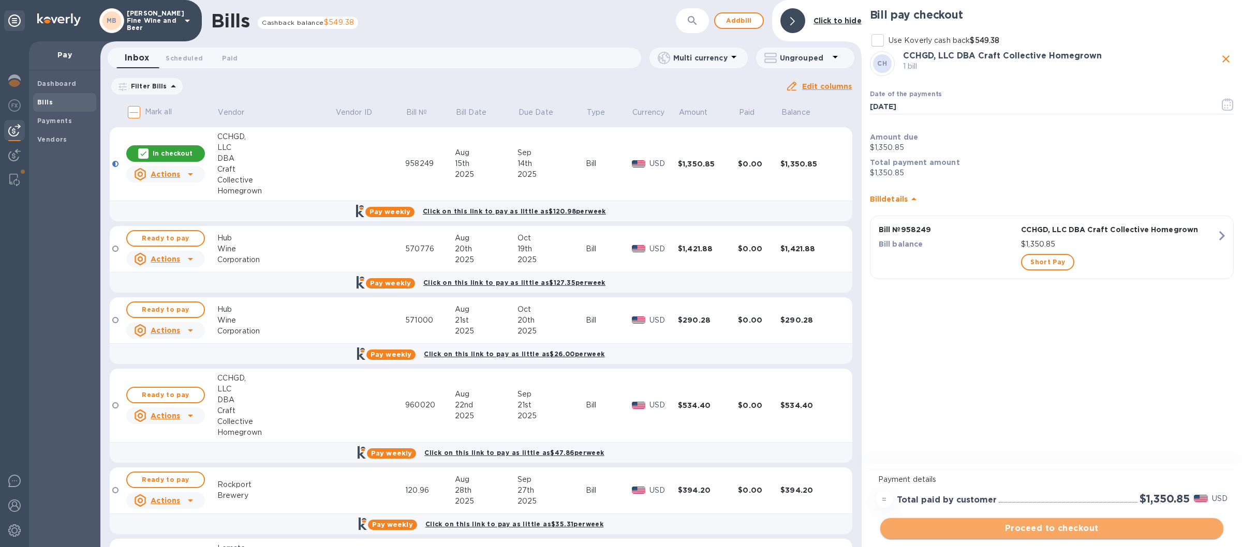
click at [1039, 521] on button "Proceed to checkout" at bounding box center [1051, 529] width 343 height 21
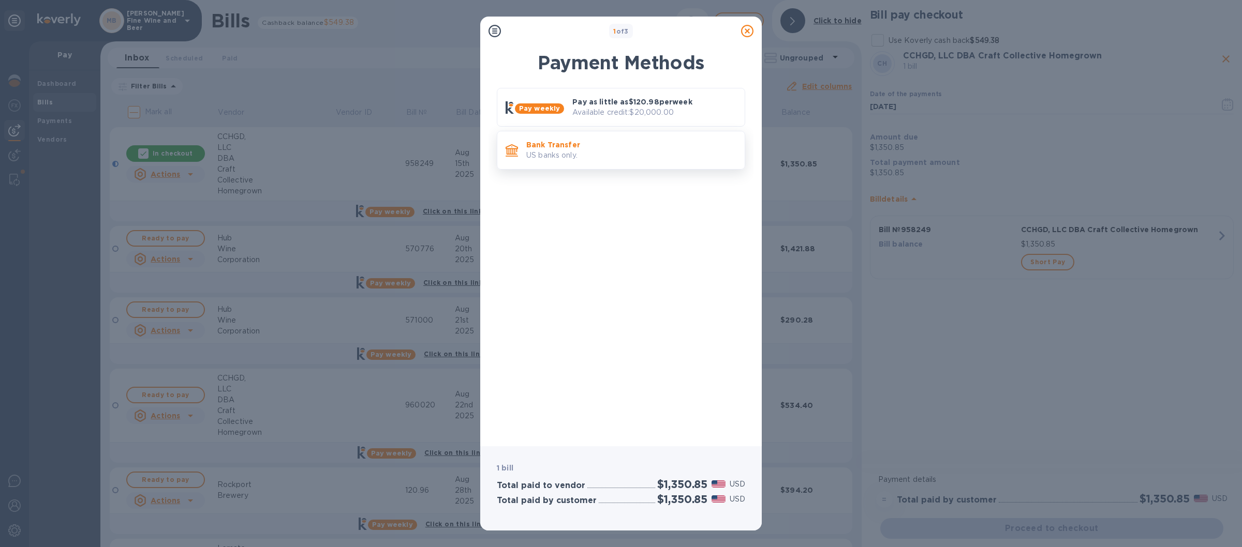
click at [655, 157] on p "US banks only." at bounding box center [631, 155] width 210 height 11
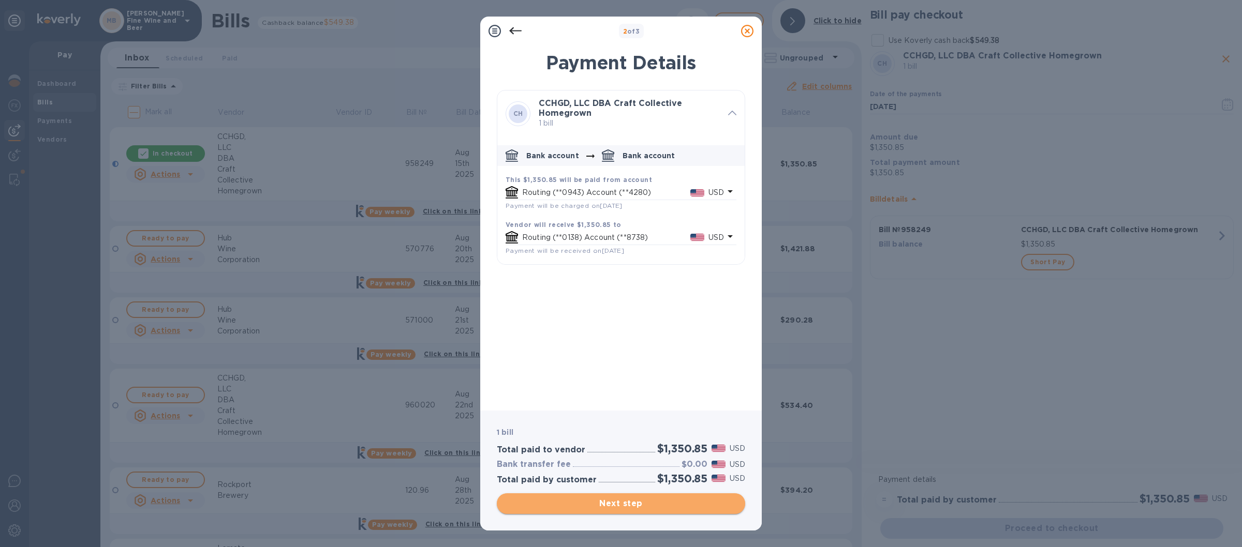
click at [630, 498] on span "Next step" at bounding box center [621, 504] width 232 height 12
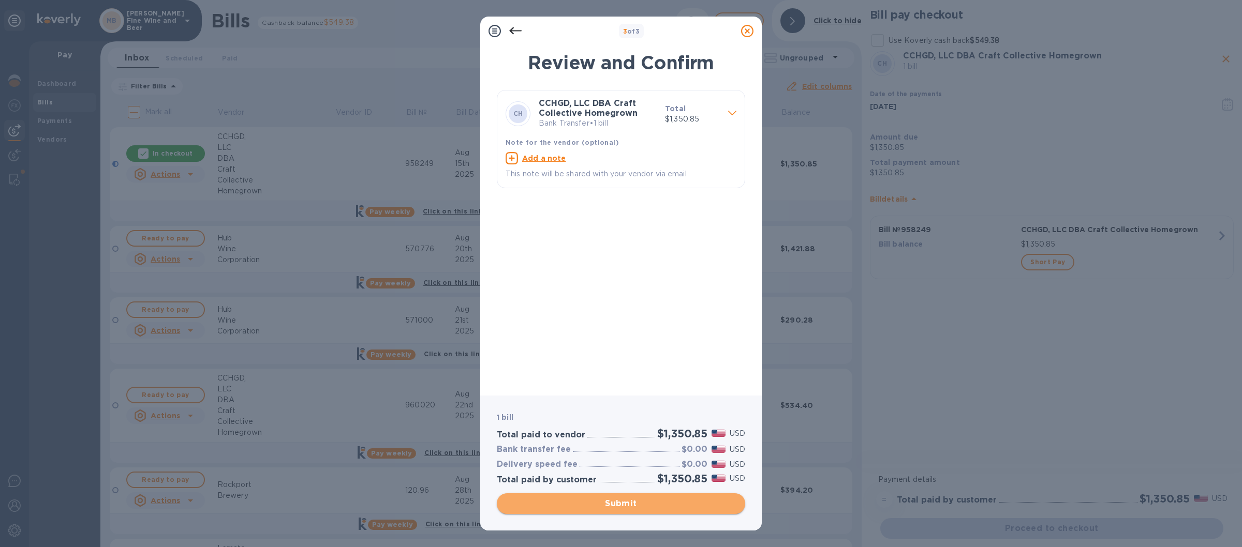
click at [578, 506] on span "Submit" at bounding box center [621, 504] width 232 height 12
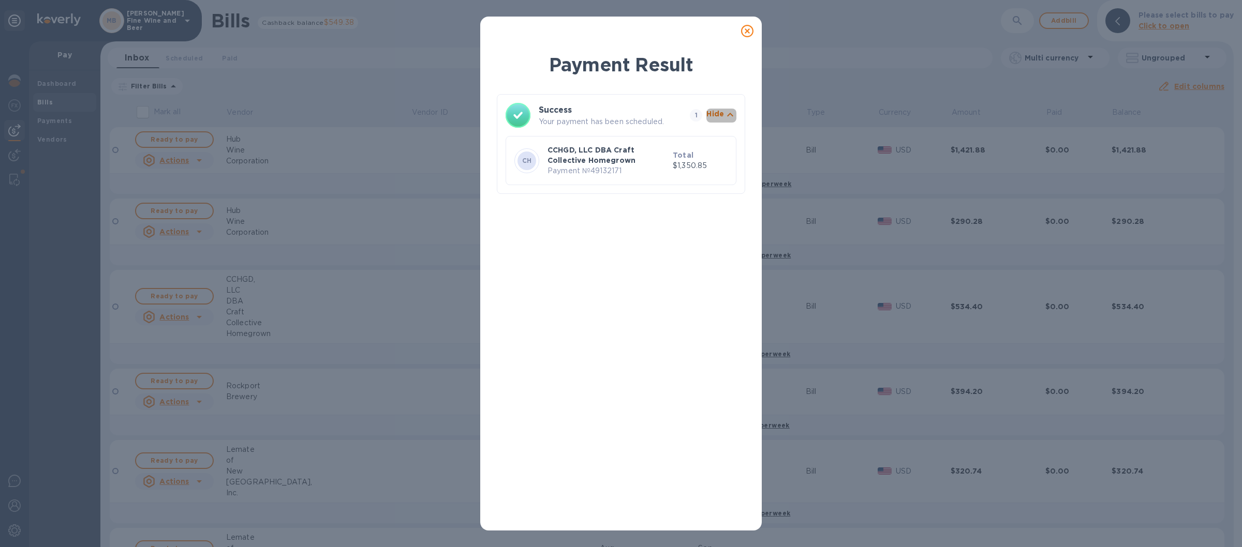
click at [730, 115] on icon "button" at bounding box center [730, 115] width 12 height 12
click at [730, 114] on icon "button" at bounding box center [730, 115] width 12 height 12
click at [746, 28] on icon at bounding box center [747, 31] width 12 height 12
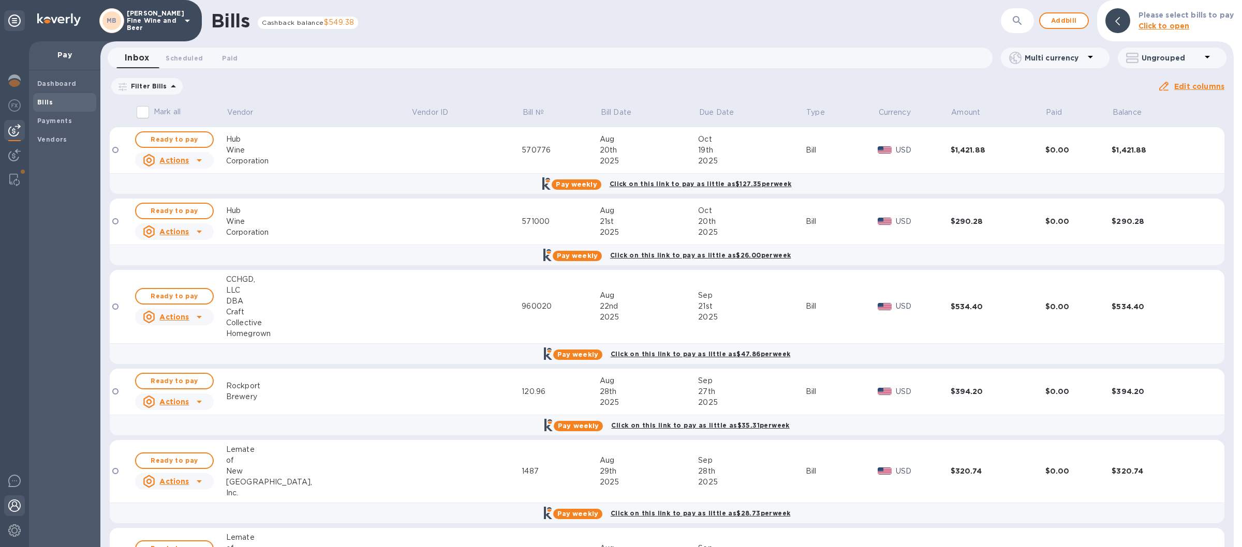
click at [14, 506] on img at bounding box center [14, 506] width 12 height 12
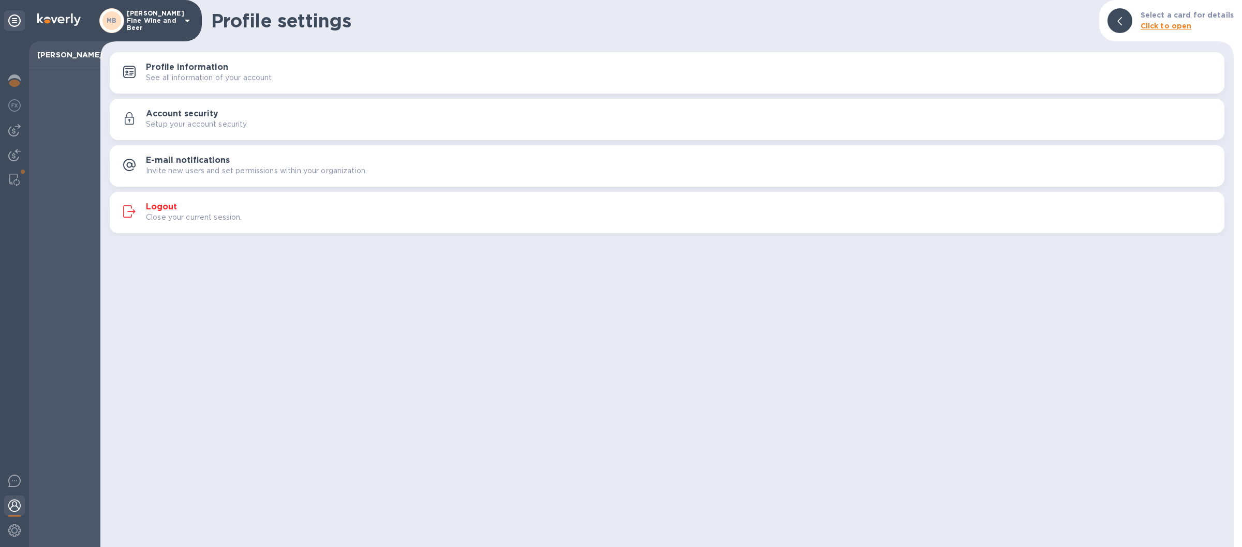
click at [616, 219] on div "Close your current session." at bounding box center [681, 217] width 1070 height 11
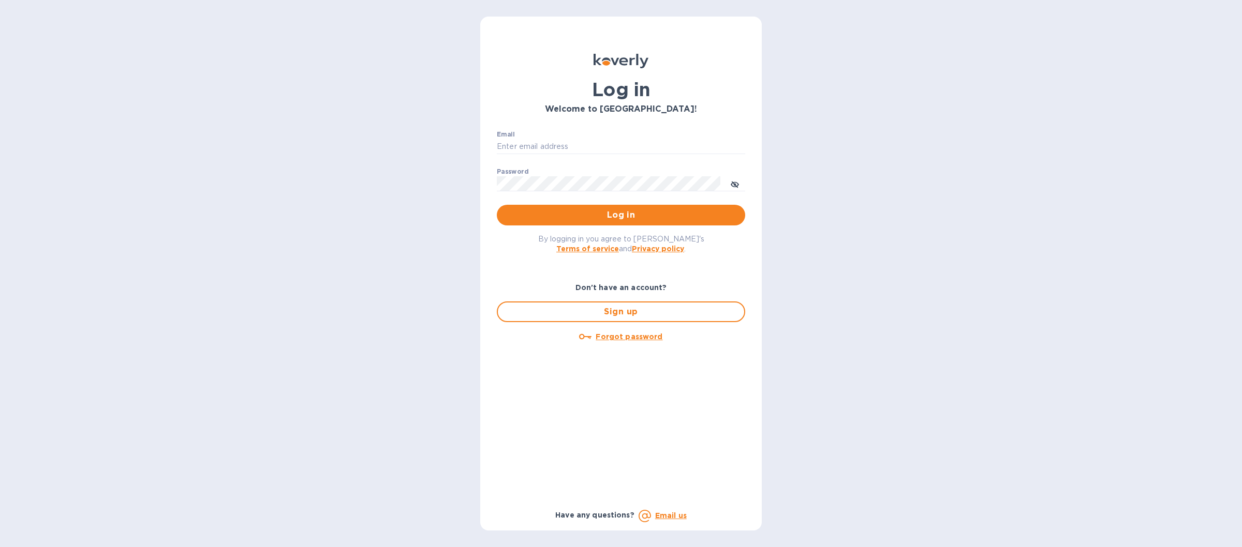
type input "prin8247@gmail.com"
